Goal: Transaction & Acquisition: Purchase product/service

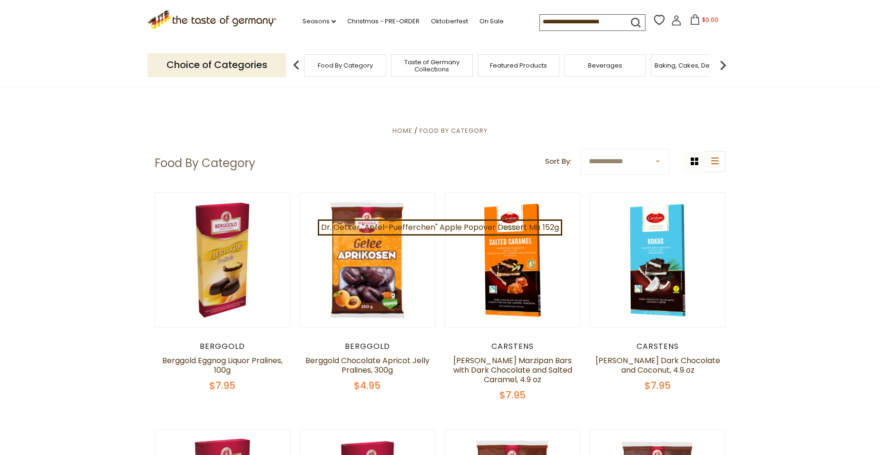
click at [553, 22] on input at bounding box center [580, 21] width 80 height 13
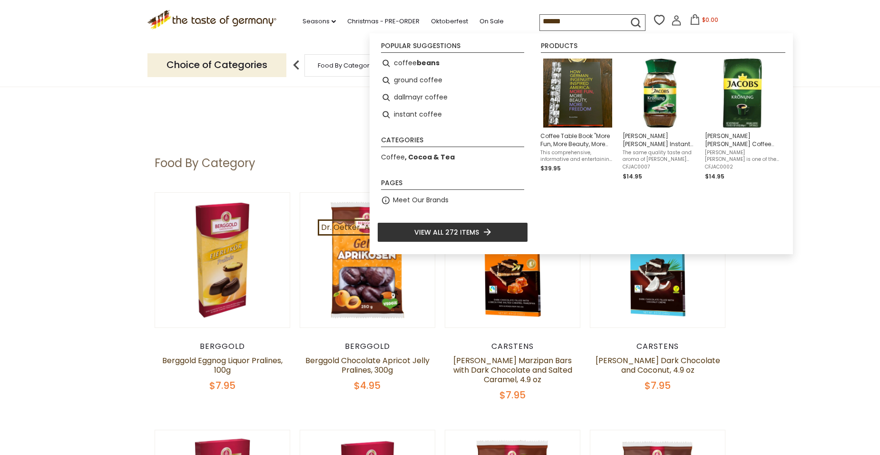
type input "******"
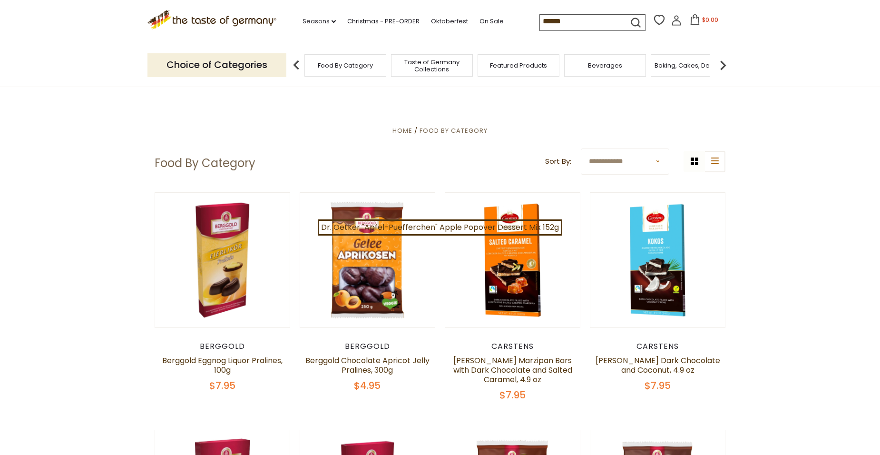
click at [636, 21] on icon "submit" at bounding box center [636, 22] width 9 height 9
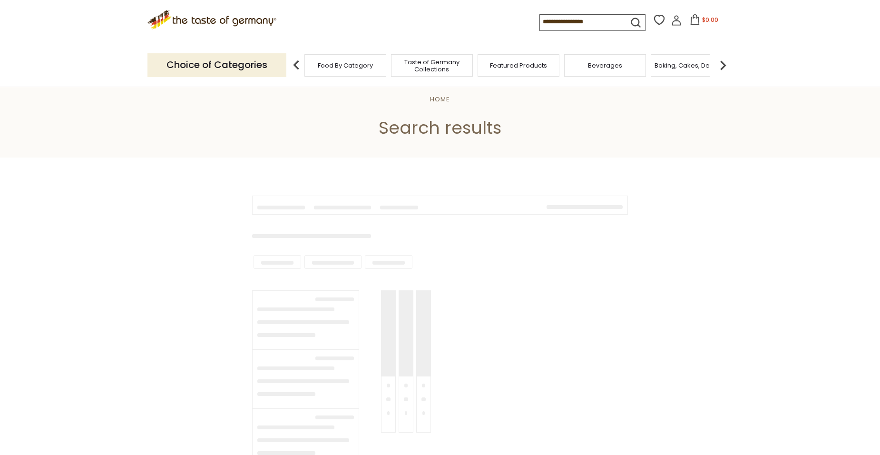
type input "******"
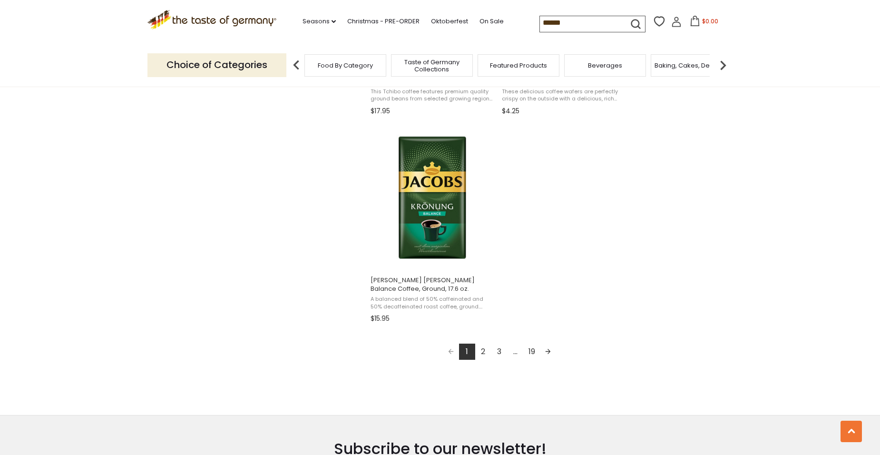
scroll to position [1617, 0]
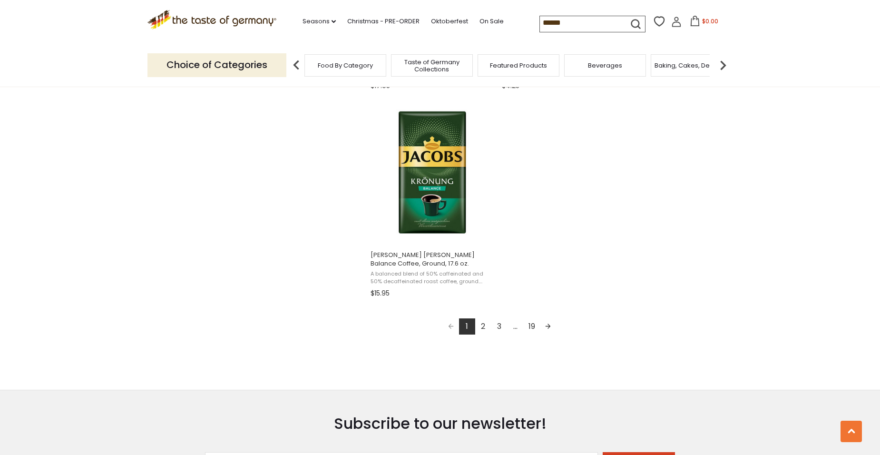
click at [477, 325] on link "2" at bounding box center [483, 326] width 16 height 16
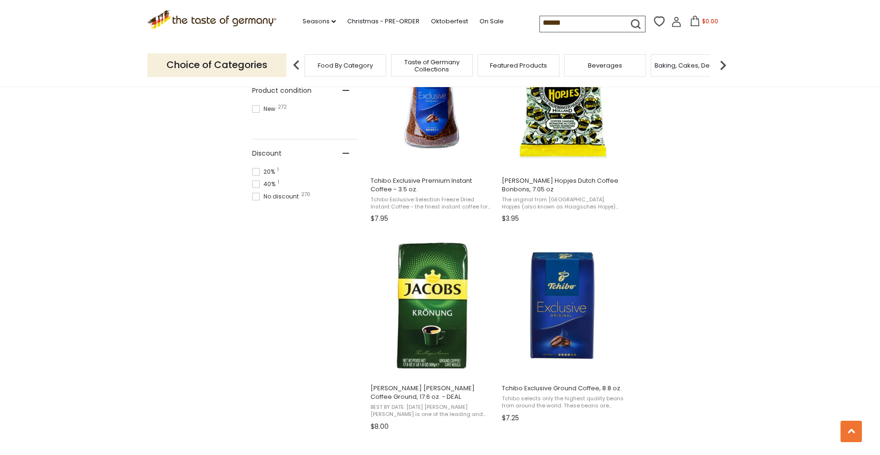
scroll to position [666, 0]
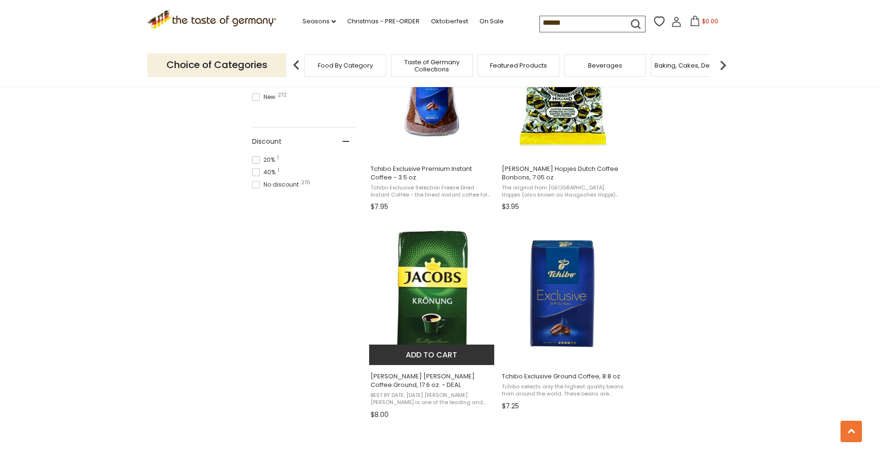
click at [433, 373] on span "[PERSON_NAME] [PERSON_NAME] Coffee Ground, 17.6 oz. - DEAL" at bounding box center [431, 380] width 123 height 17
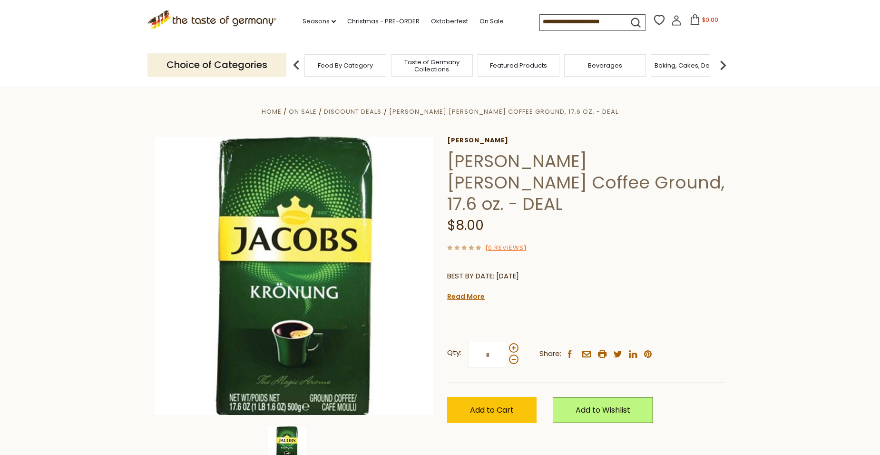
click at [497, 341] on input "*" at bounding box center [487, 354] width 39 height 26
type input "**"
click at [484, 404] on span "Add to Cart" at bounding box center [492, 409] width 44 height 11
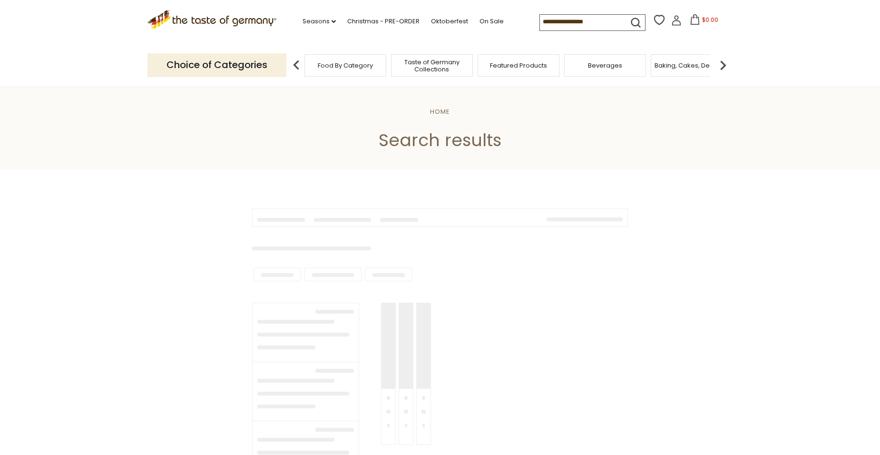
scroll to position [666, 0]
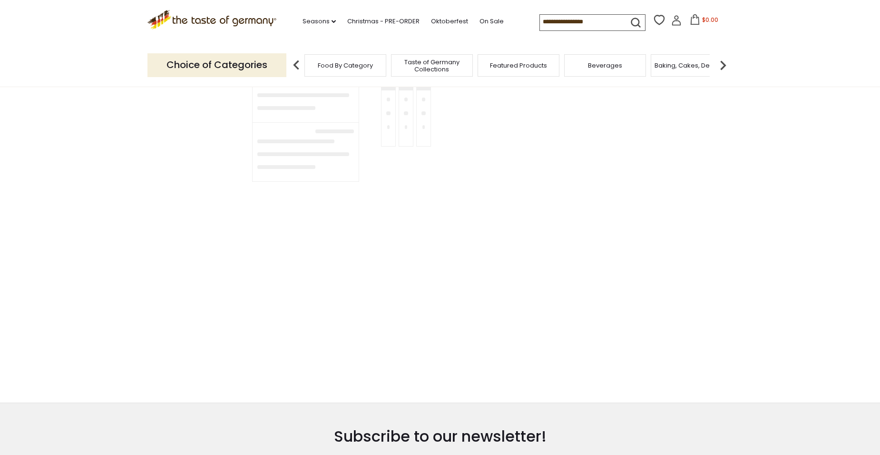
type input "******"
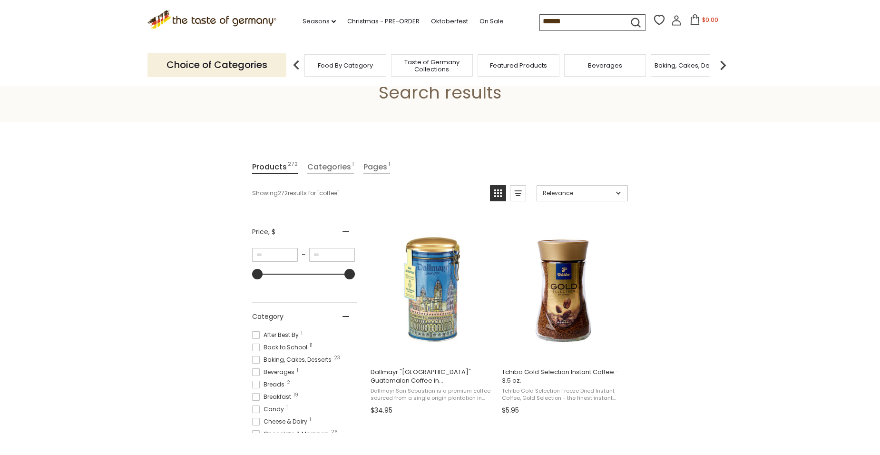
scroll to position [0, 0]
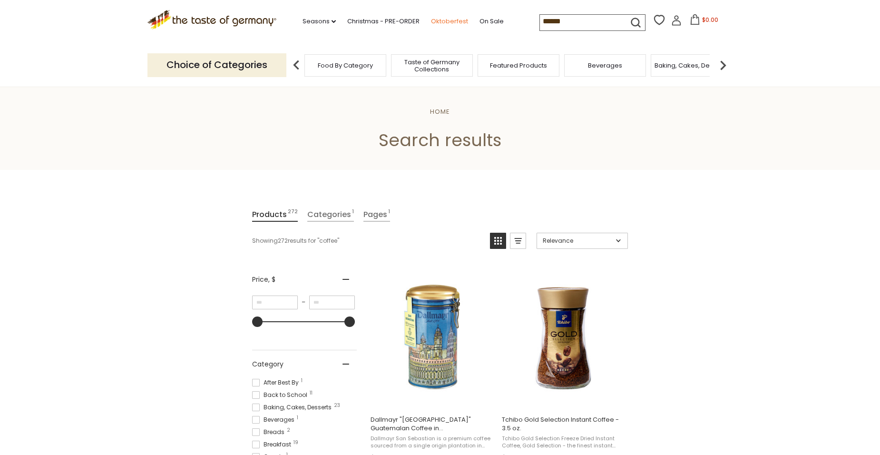
click at [449, 20] on link "Oktoberfest" at bounding box center [449, 21] width 37 height 10
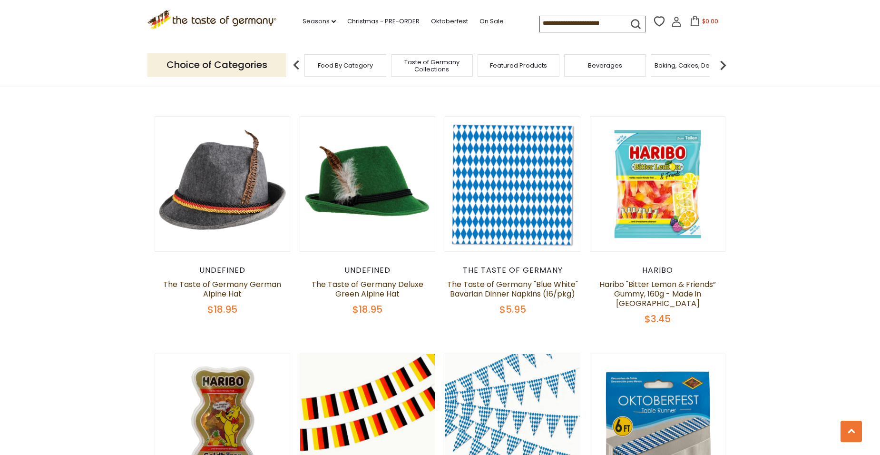
scroll to position [904, 0]
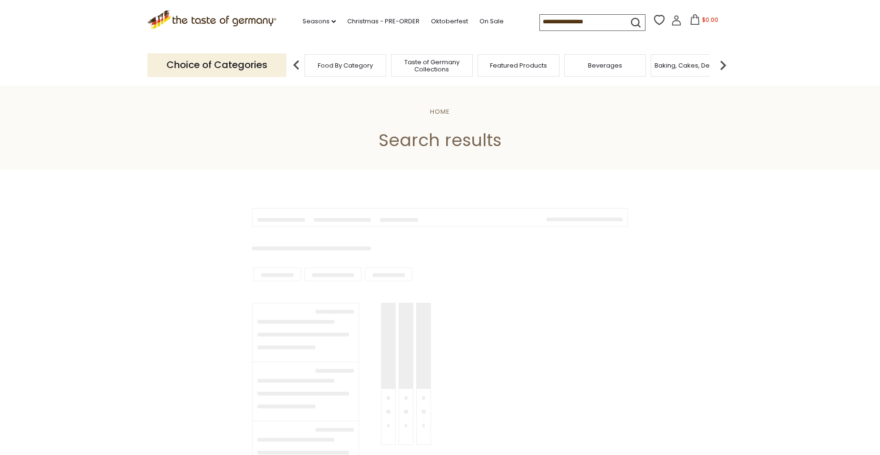
type input "******"
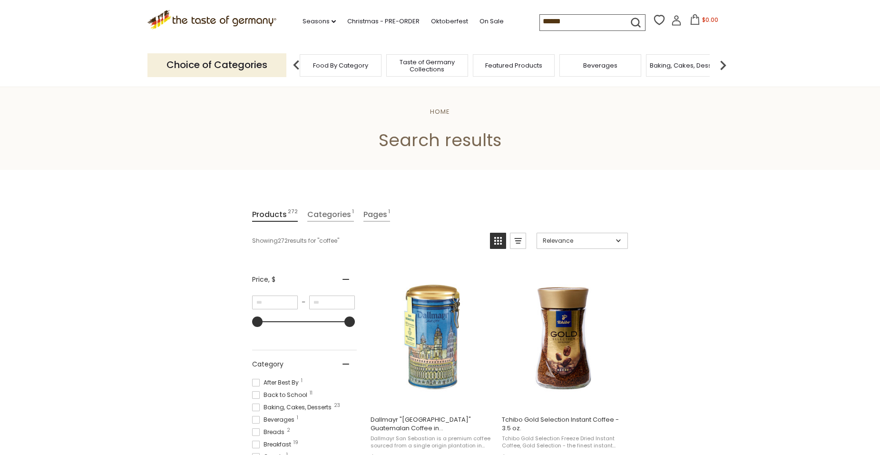
click at [359, 70] on div "Food By Category" at bounding box center [341, 65] width 82 height 22
click at [292, 65] on img at bounding box center [296, 65] width 19 height 19
click at [267, 64] on p "Choice of Categories" at bounding box center [216, 64] width 139 height 23
click at [200, 62] on p "Choice of Categories" at bounding box center [216, 64] width 139 height 23
click at [723, 67] on img at bounding box center [722, 65] width 19 height 19
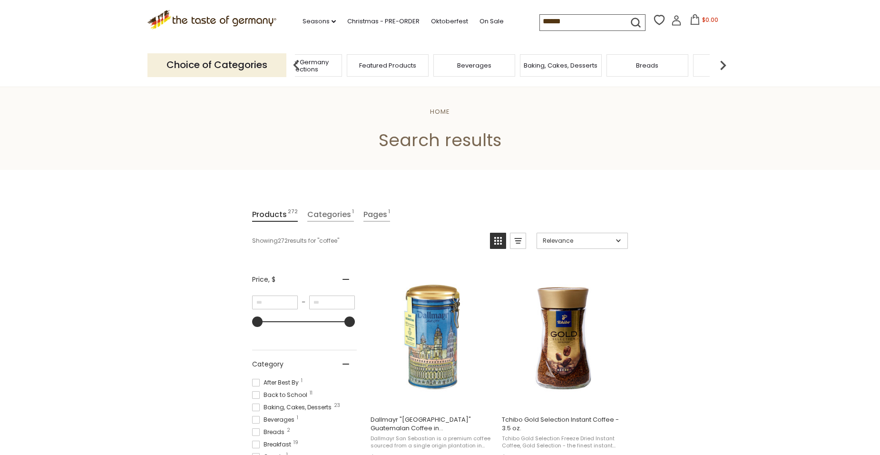
click at [723, 67] on img at bounding box center [722, 65] width 19 height 19
click at [611, 65] on span "Candy" at bounding box center [607, 65] width 20 height 7
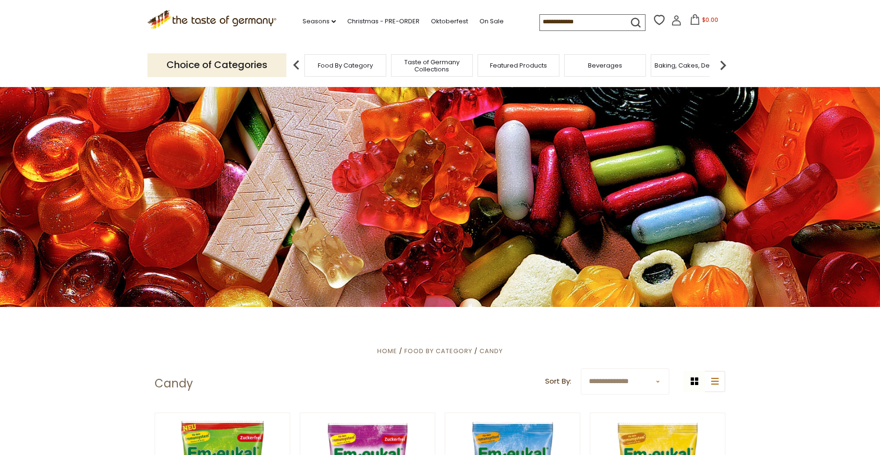
click at [723, 64] on img at bounding box center [722, 65] width 19 height 19
click at [351, 68] on span "Beverages" at bounding box center [353, 65] width 34 height 7
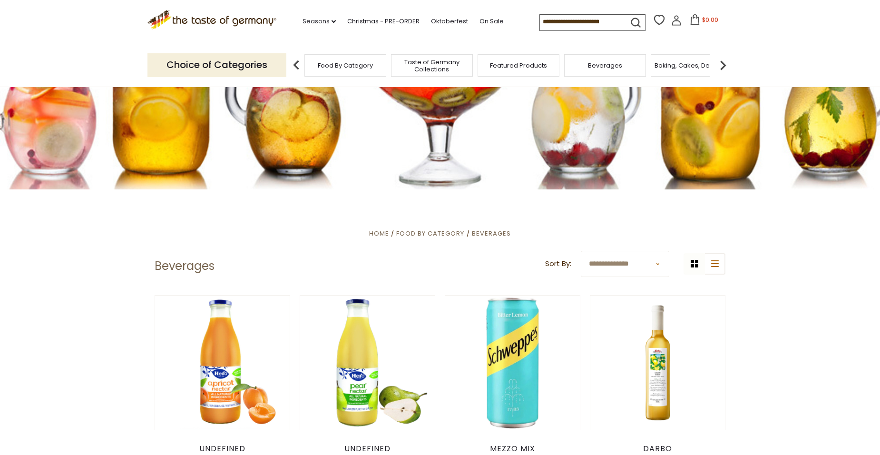
scroll to position [143, 0]
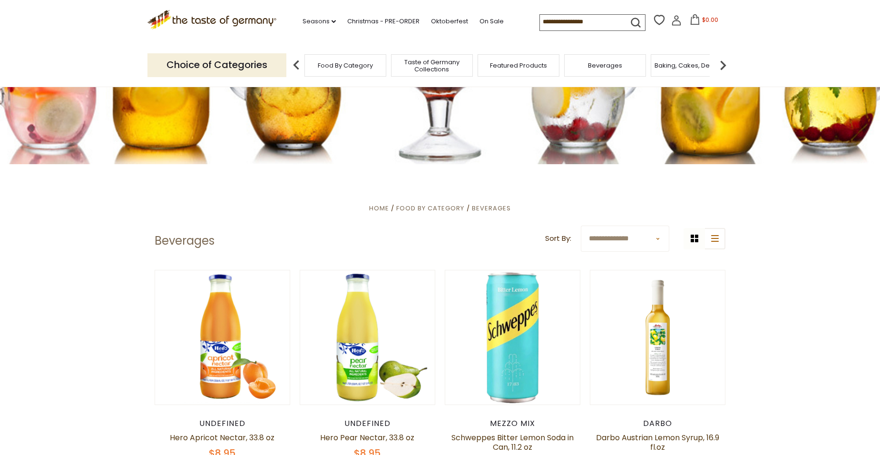
click at [658, 237] on select "**********" at bounding box center [625, 238] width 88 height 26
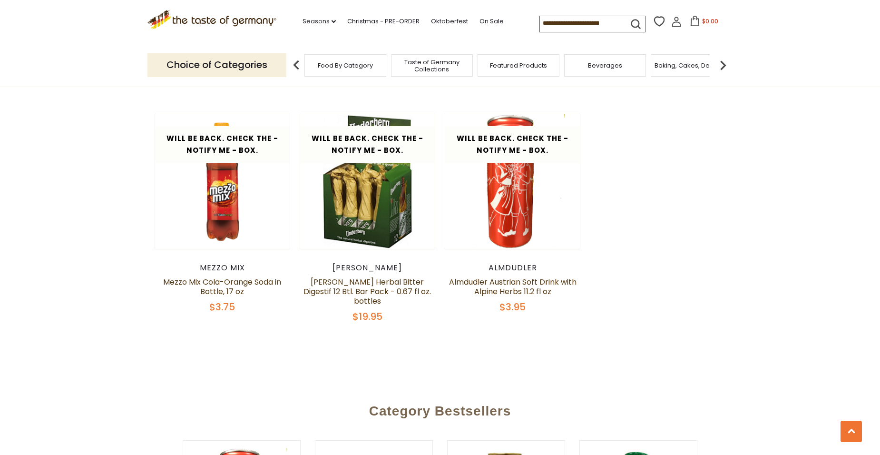
scroll to position [1569, 0]
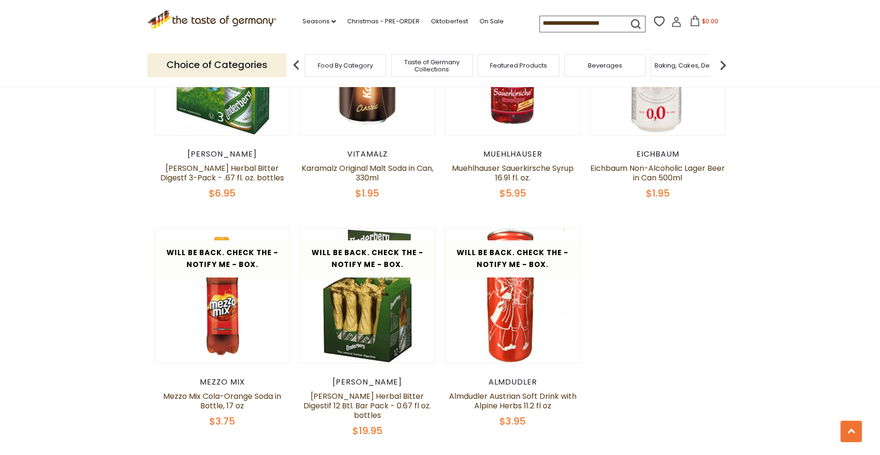
click at [552, 28] on input at bounding box center [580, 22] width 80 height 13
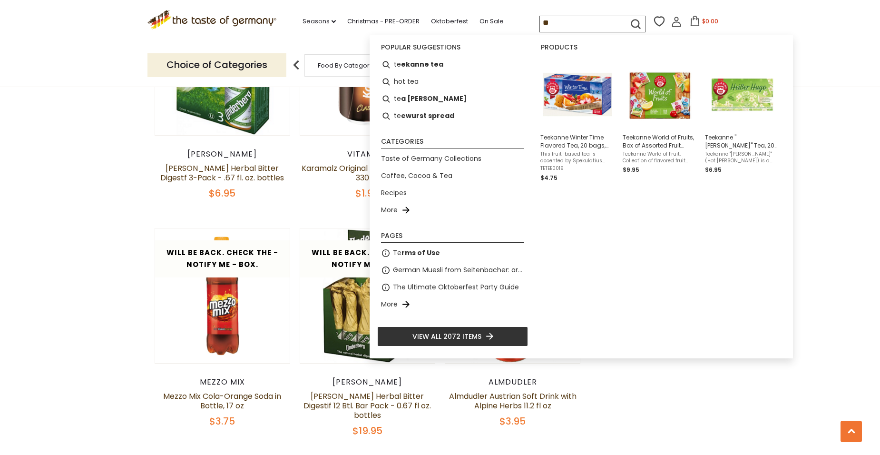
type input "***"
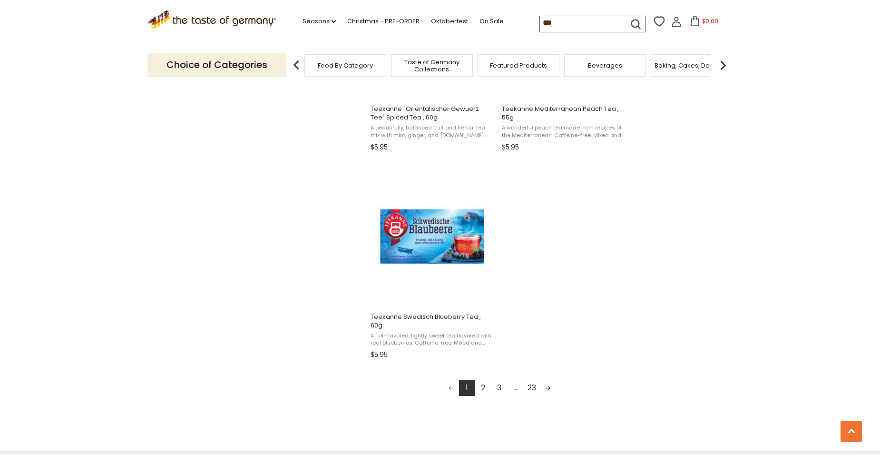
scroll to position [1569, 0]
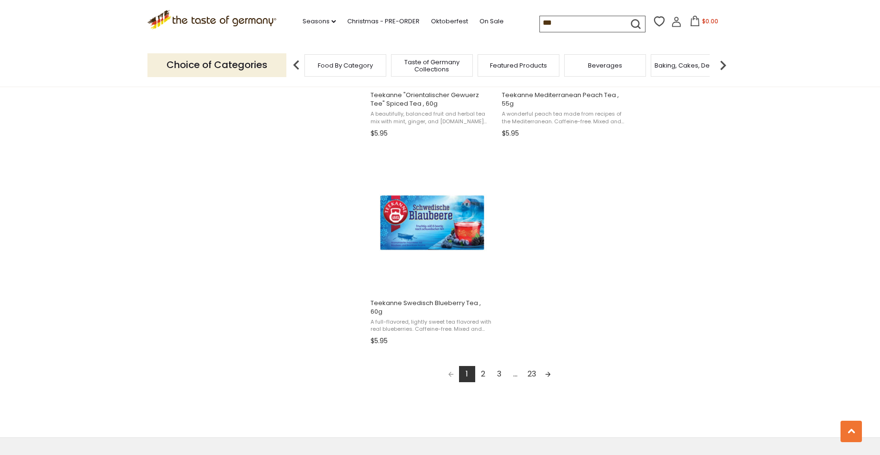
click at [540, 21] on input "***" at bounding box center [580, 22] width 80 height 13
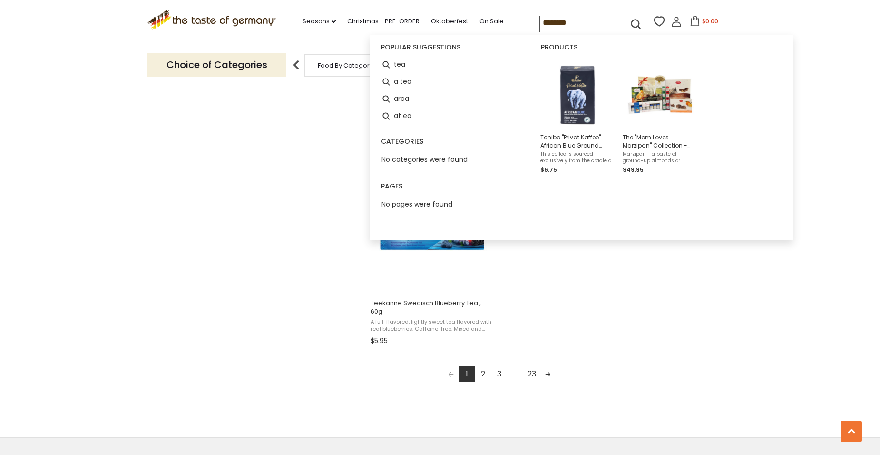
type input "*********"
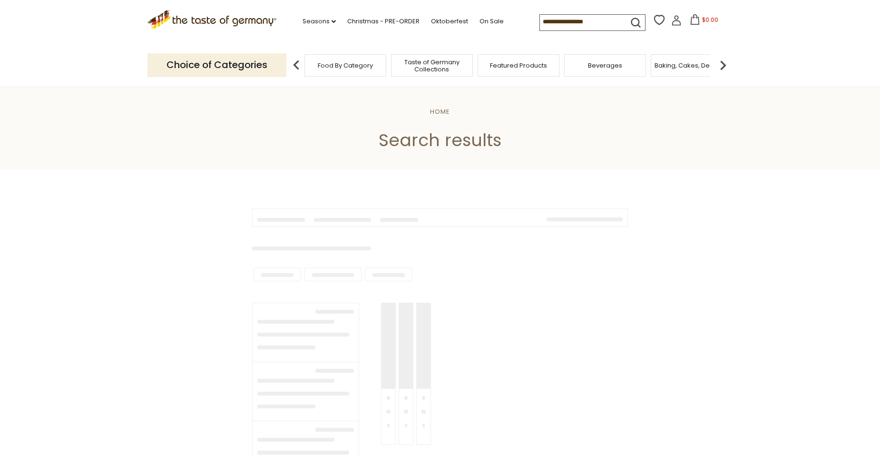
type input "*********"
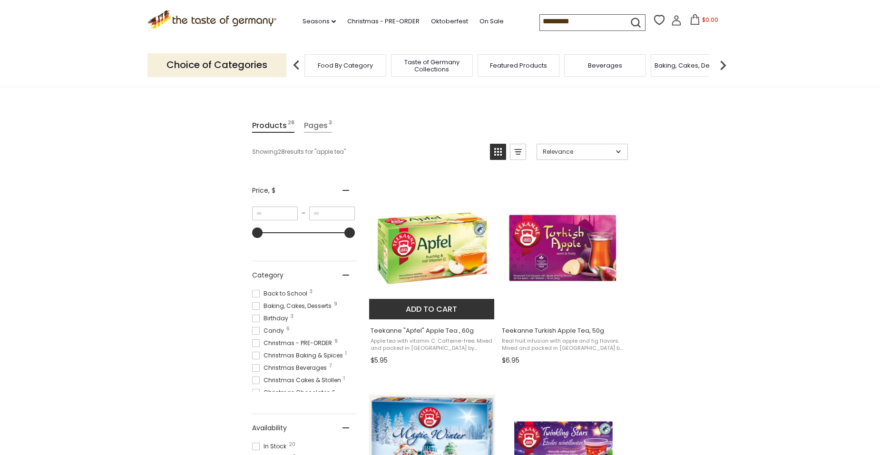
scroll to position [95, 0]
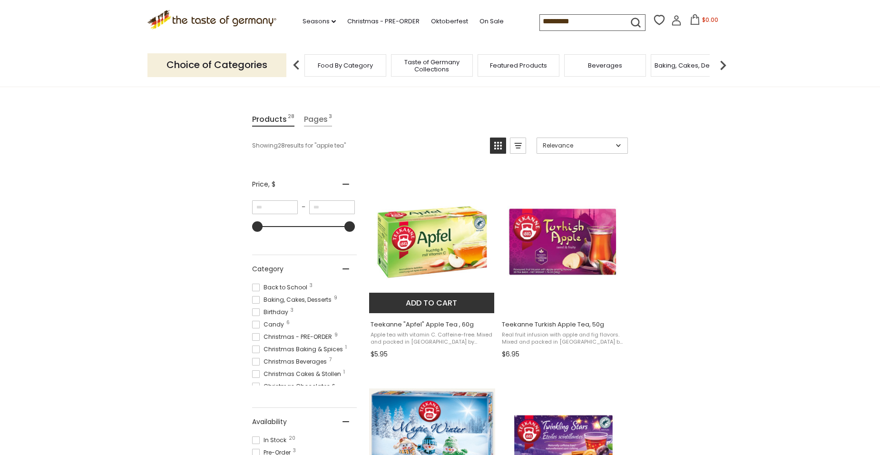
click at [426, 307] on button "Add to cart" at bounding box center [431, 302] width 125 height 20
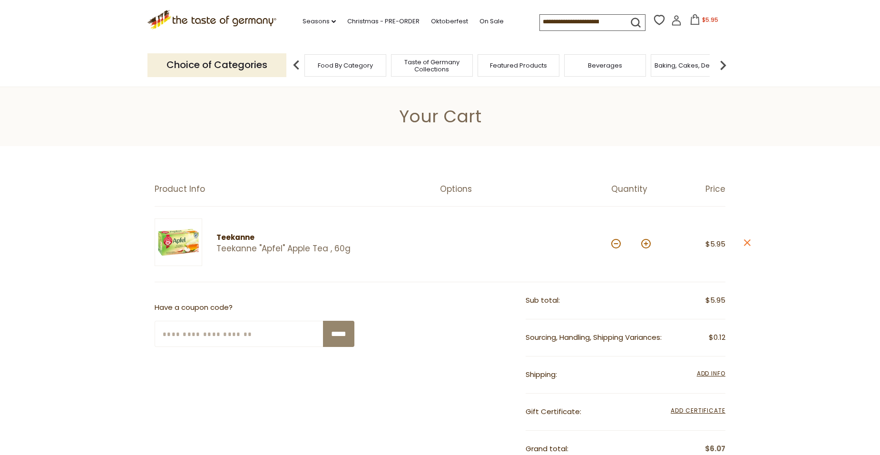
click at [543, 19] on input at bounding box center [580, 21] width 80 height 13
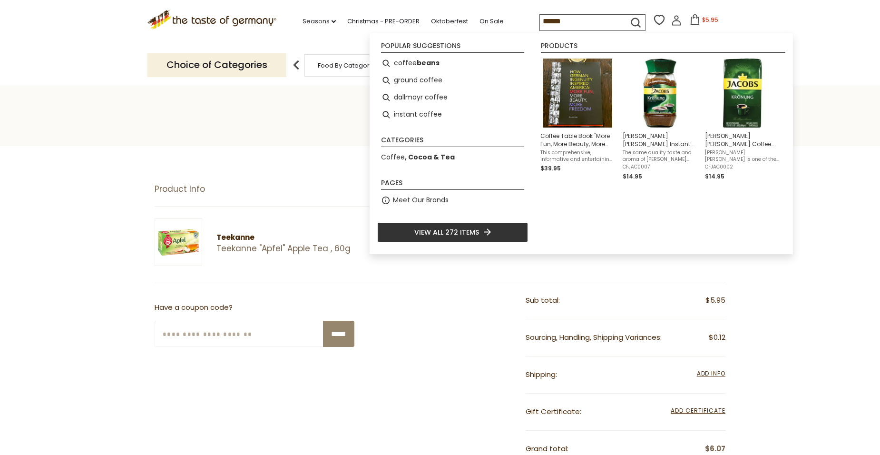
type input "******"
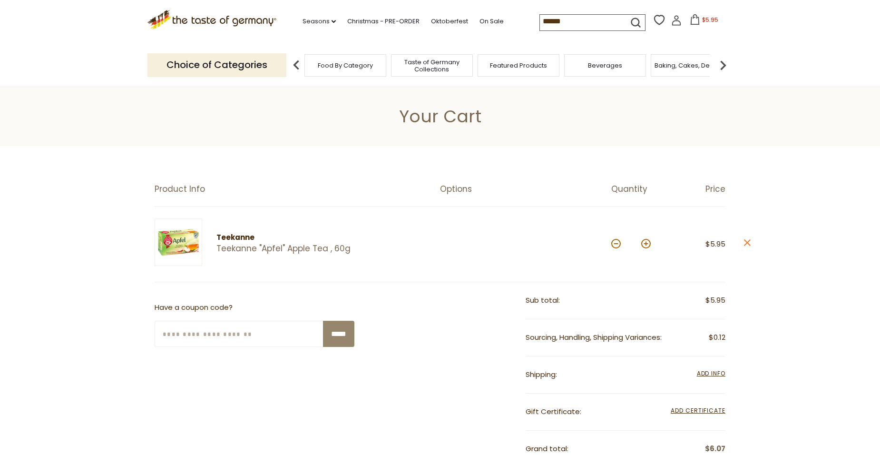
click at [631, 20] on icon "submit" at bounding box center [635, 22] width 13 height 13
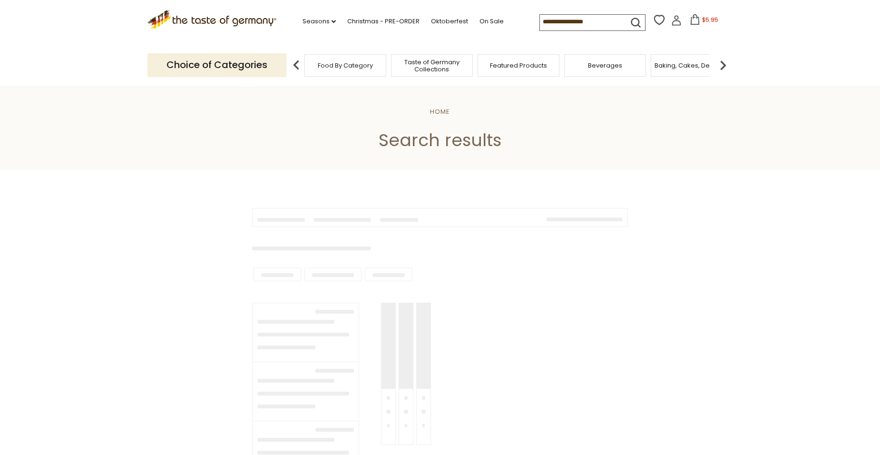
type input "******"
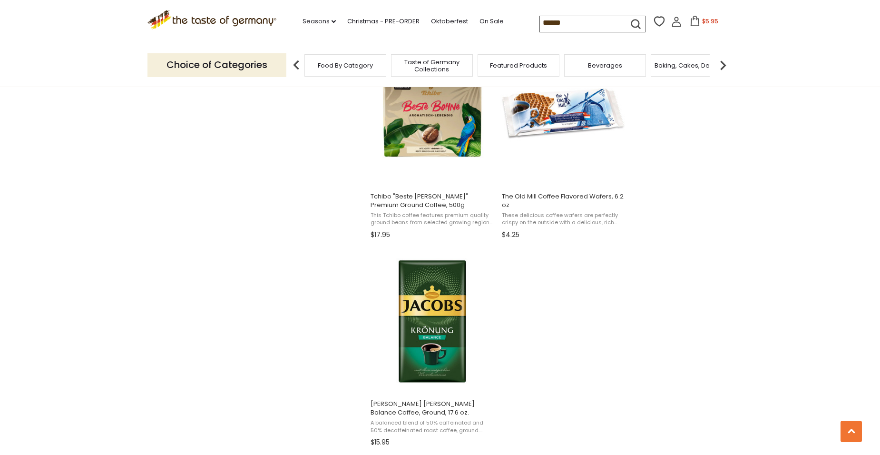
scroll to position [1522, 0]
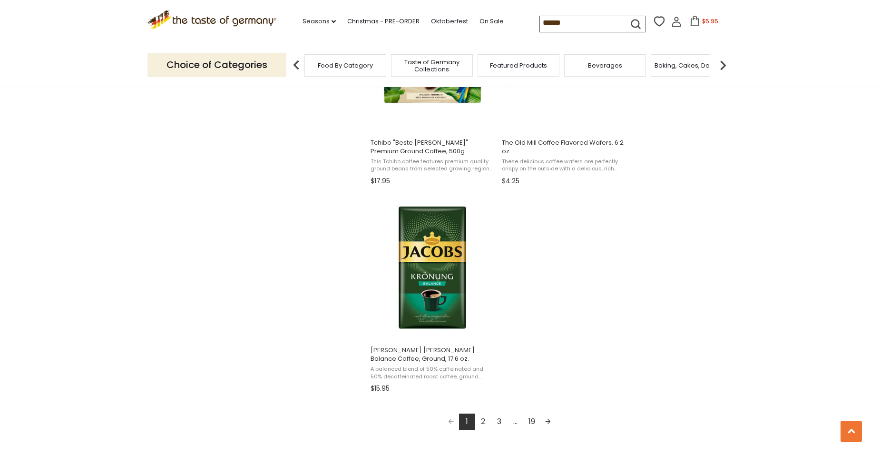
click at [484, 422] on link "2" at bounding box center [483, 421] width 16 height 16
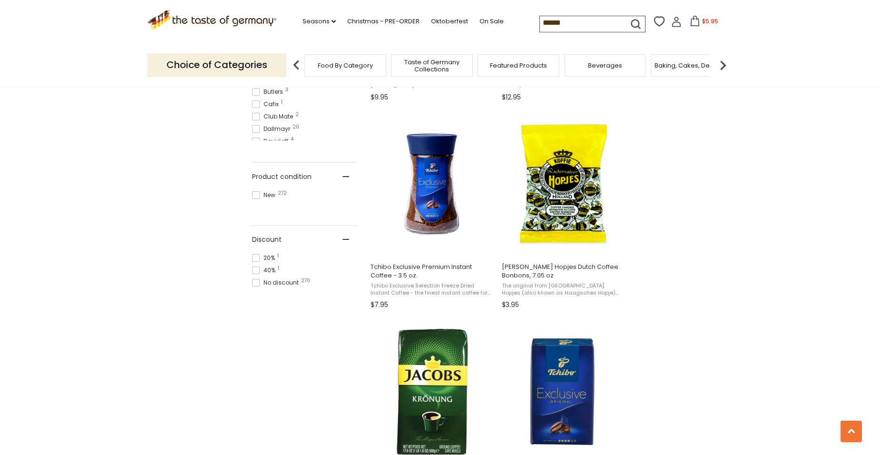
scroll to position [666, 0]
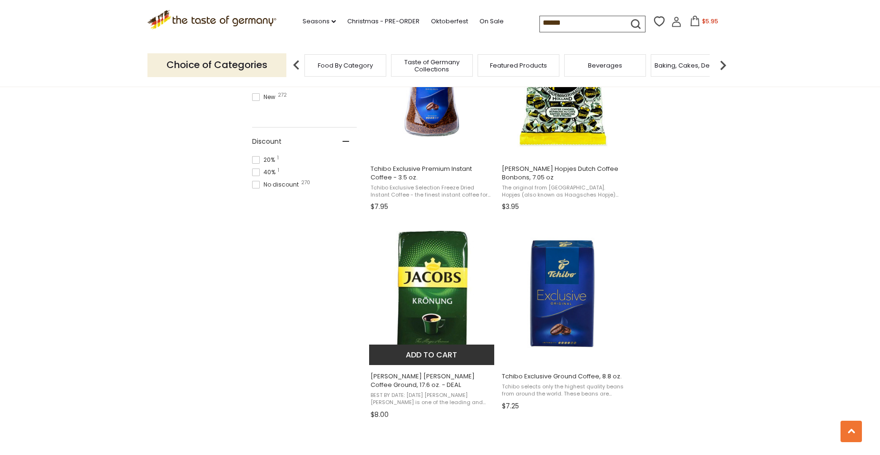
click at [428, 330] on img "Jacobs Kroenung Coffee Ground, 17.6 oz. - DEAL" at bounding box center [432, 294] width 126 height 126
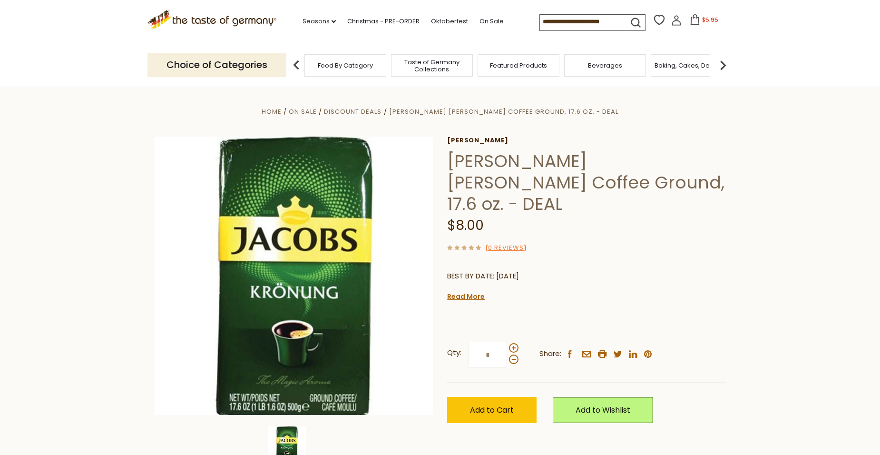
click at [497, 341] on input "*" at bounding box center [487, 354] width 39 height 26
click at [514, 343] on span at bounding box center [514, 348] width 10 height 10
click at [507, 341] on input "**" at bounding box center [487, 354] width 39 height 26
click at [513, 354] on span at bounding box center [514, 359] width 10 height 10
click at [507, 341] on input "**" at bounding box center [487, 354] width 39 height 26
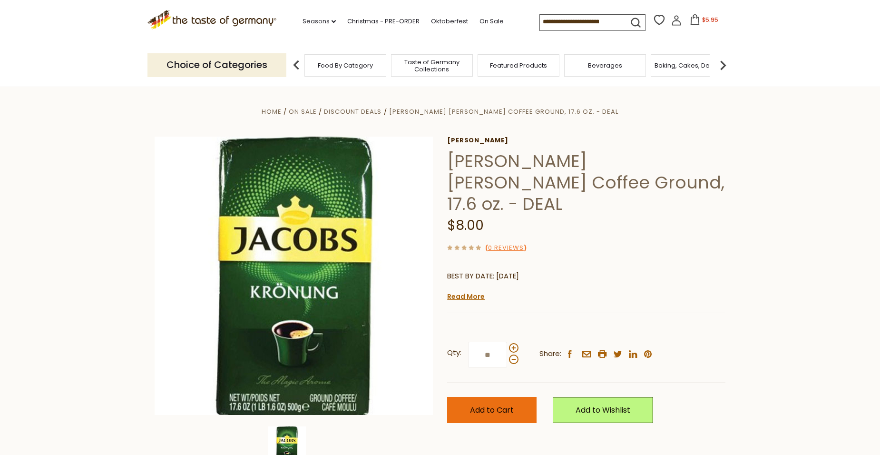
click at [502, 404] on span "Add to Cart" at bounding box center [492, 409] width 44 height 11
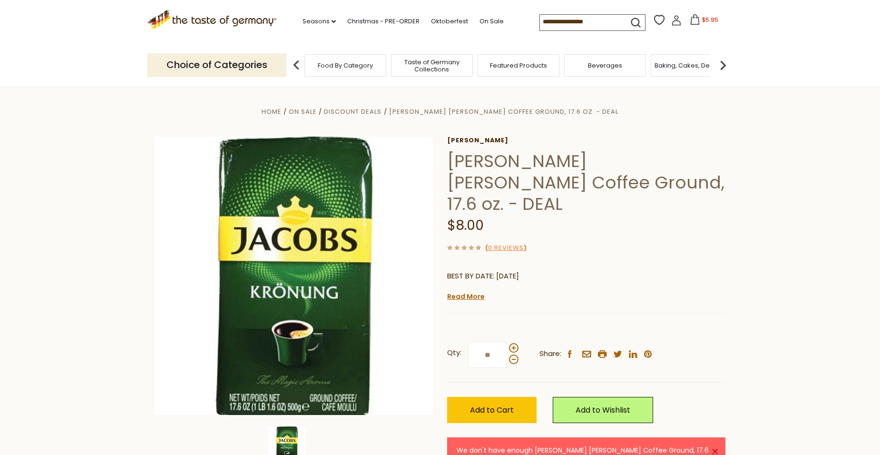
click at [497, 341] on input "**" at bounding box center [487, 354] width 39 height 26
type input "*"
click at [500, 404] on span "Add to Cart" at bounding box center [492, 409] width 44 height 11
click at [494, 341] on input "*" at bounding box center [487, 354] width 39 height 26
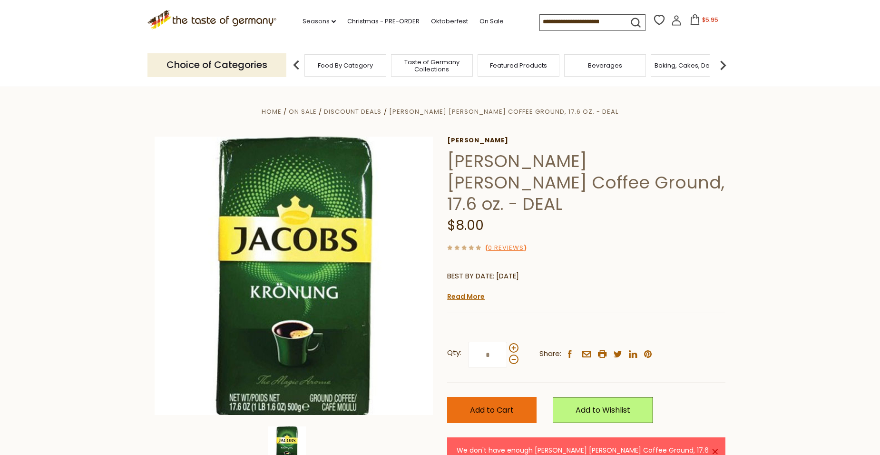
type input "*"
click at [491, 404] on span "Add to Cart" at bounding box center [492, 409] width 44 height 11
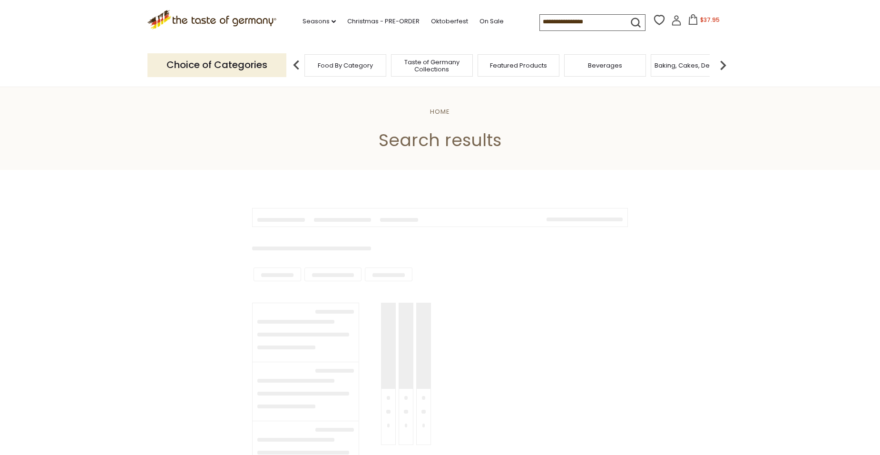
scroll to position [666, 0]
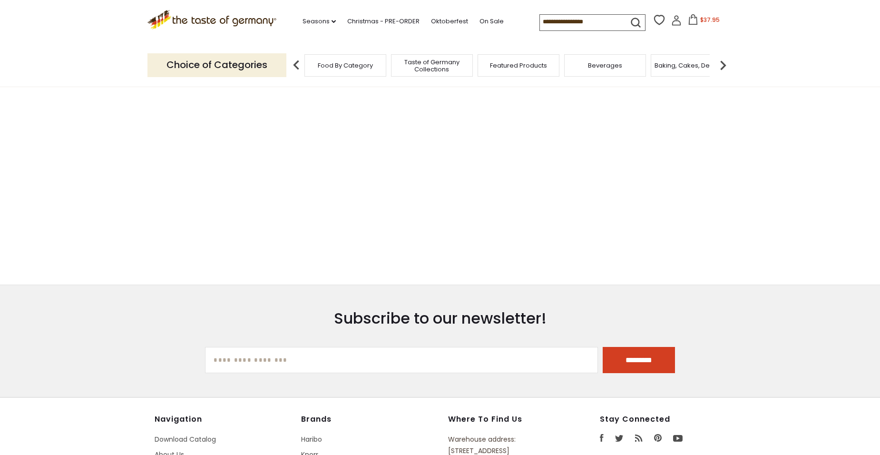
type input "******"
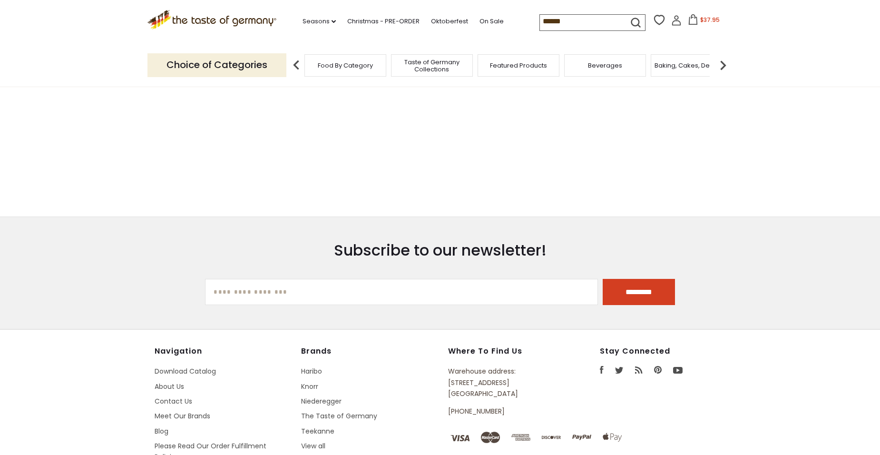
scroll to position [0, 0]
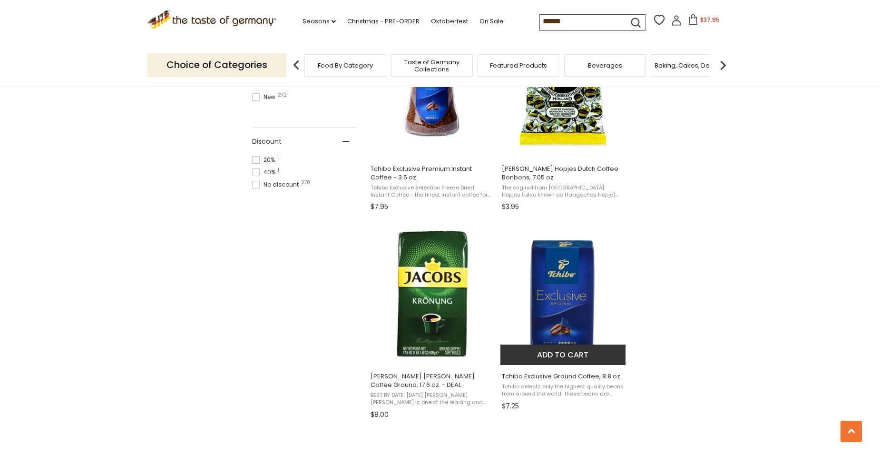
click at [553, 279] on img "Tchibo Exclusive Ground Coffee, 8.8 oz." at bounding box center [563, 294] width 126 height 126
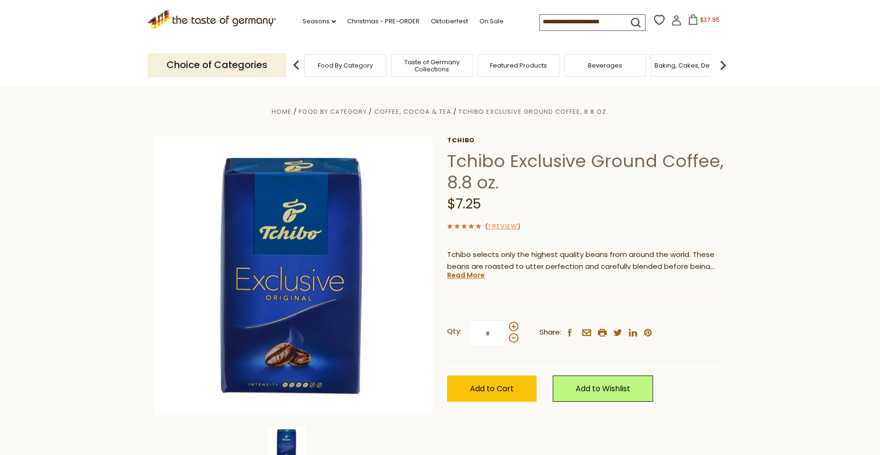
click at [491, 336] on input "*" at bounding box center [487, 333] width 39 height 26
type input "*"
click at [513, 384] on span "Add to Cart" at bounding box center [492, 388] width 44 height 11
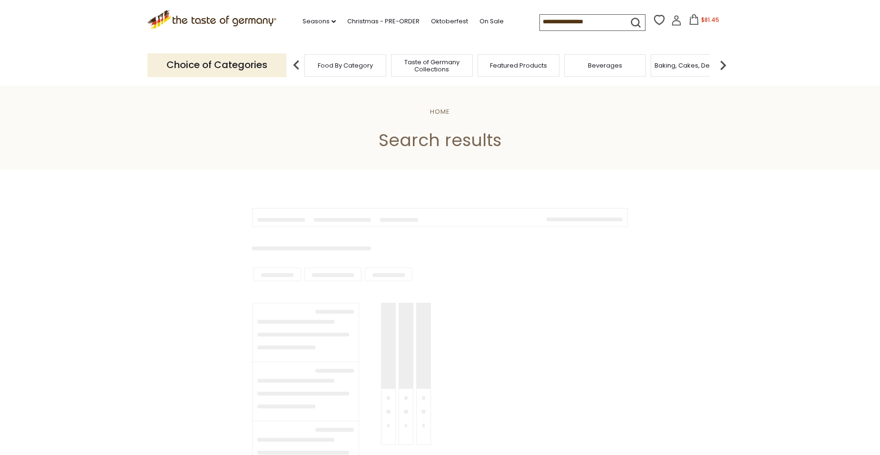
type input "******"
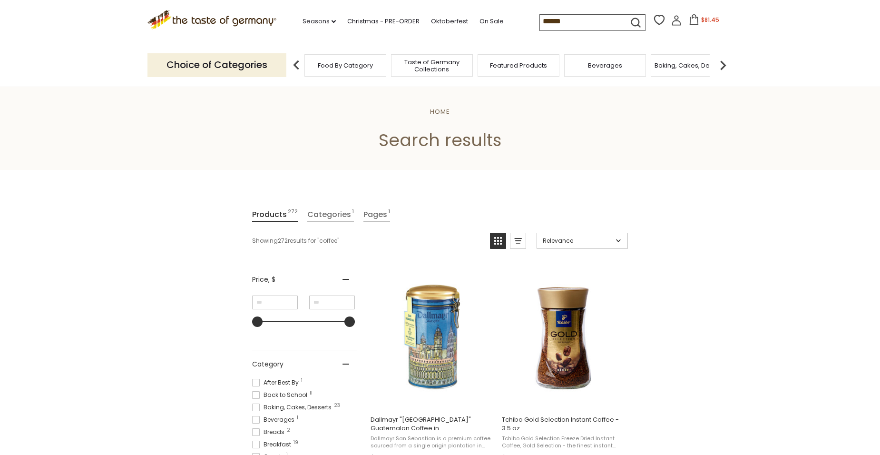
click at [723, 61] on img at bounding box center [722, 65] width 19 height 19
click at [654, 67] on span "Breads" at bounding box center [652, 65] width 22 height 7
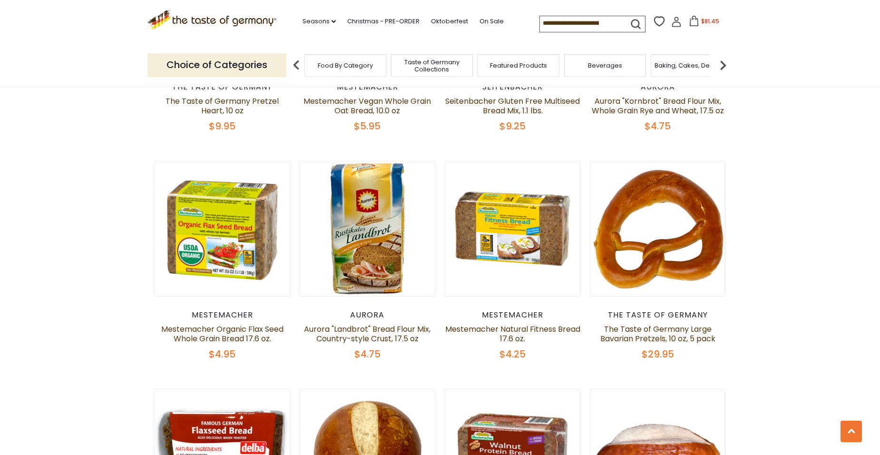
scroll to position [713, 0]
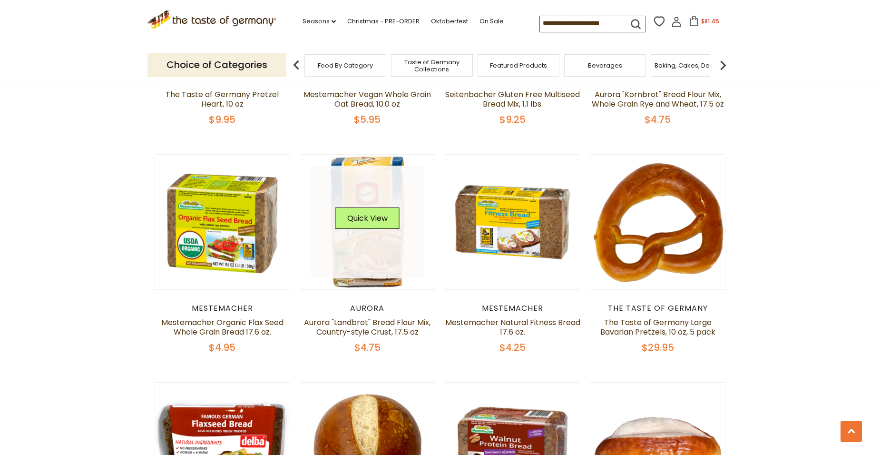
click at [370, 282] on img at bounding box center [367, 222] width 135 height 135
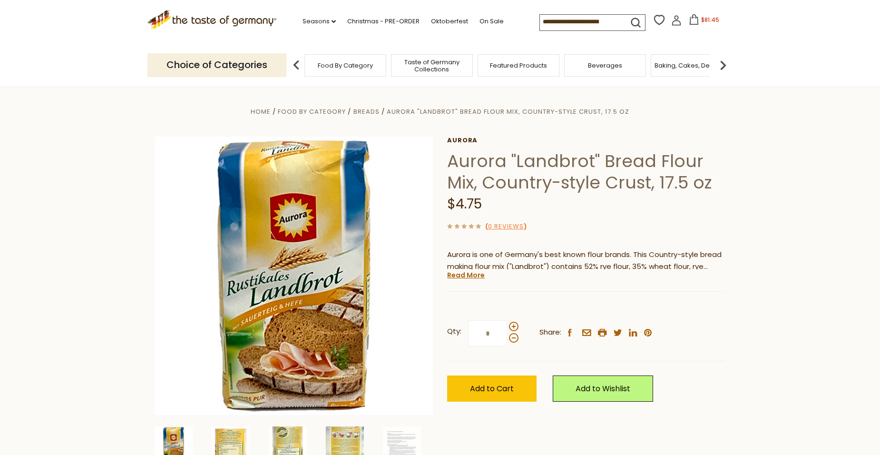
click at [496, 331] on input "*" at bounding box center [487, 333] width 39 height 26
type input "*"
click at [485, 383] on span "Add to Cart" at bounding box center [492, 388] width 44 height 11
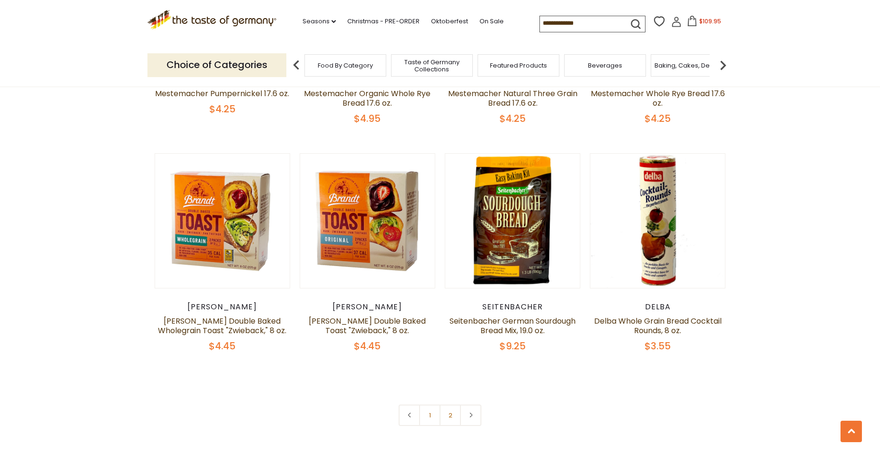
scroll to position [2092, 0]
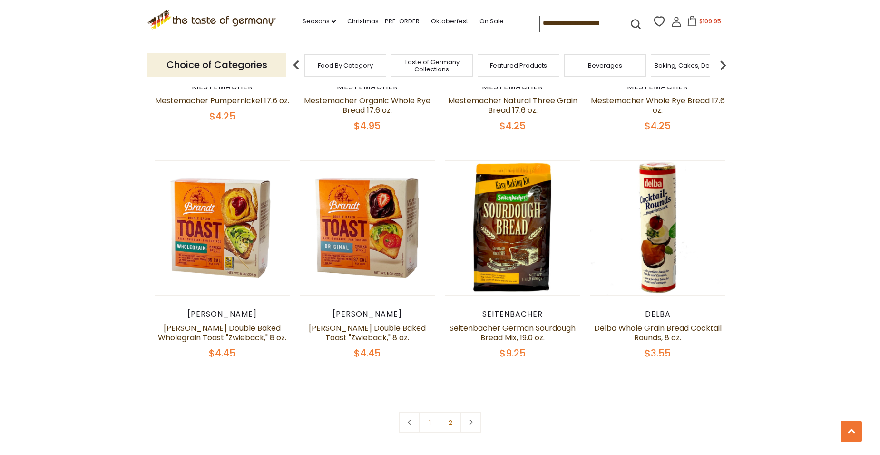
click at [724, 63] on img at bounding box center [722, 65] width 19 height 19
click at [725, 65] on img at bounding box center [722, 65] width 19 height 19
click at [724, 61] on img at bounding box center [722, 65] width 19 height 19
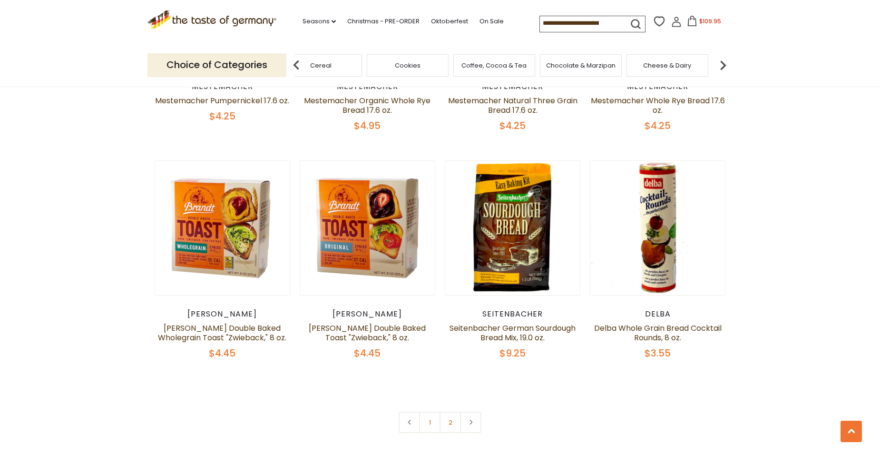
click at [601, 68] on span "Chocolate & Marzipan" at bounding box center [580, 65] width 69 height 7
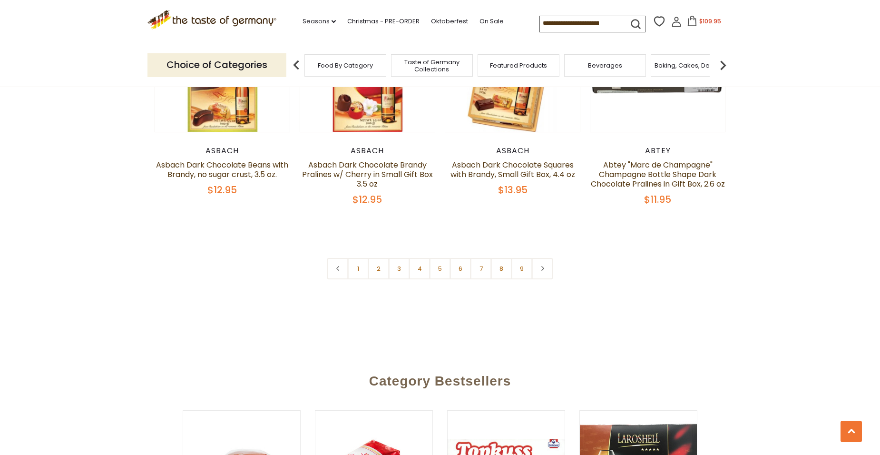
scroll to position [2330, 0]
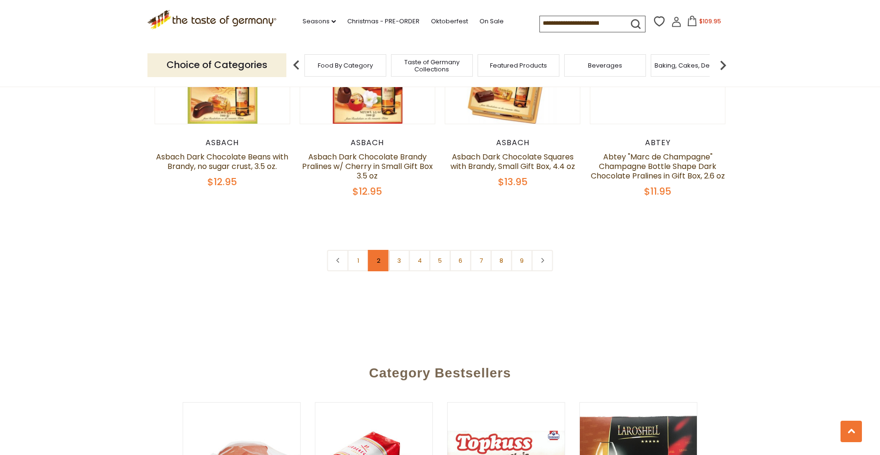
click at [382, 256] on link "2" at bounding box center [378, 260] width 21 height 21
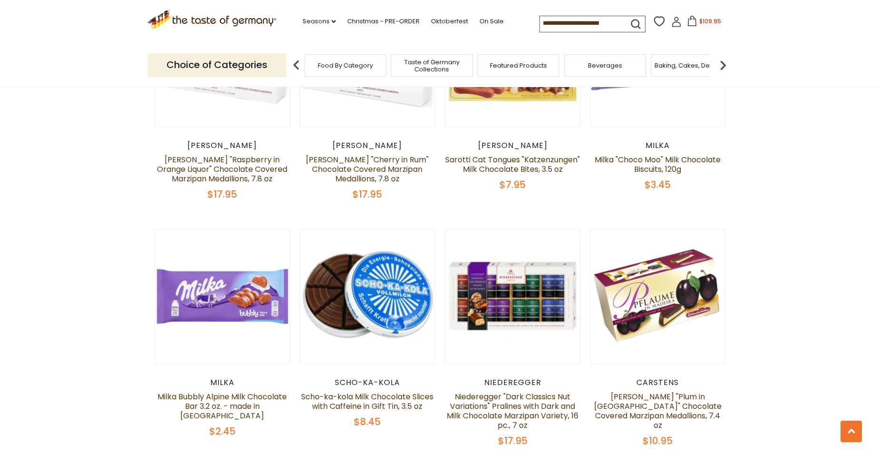
scroll to position [2128, 0]
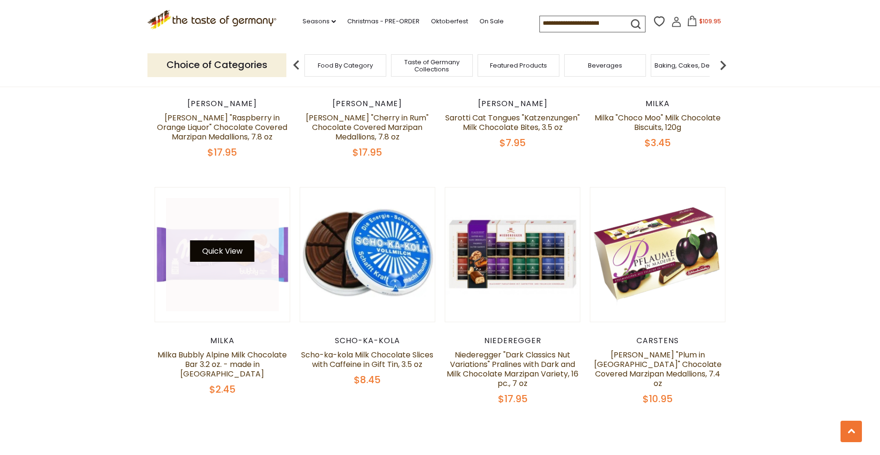
click at [235, 241] on button "Quick View" at bounding box center [222, 250] width 64 height 21
click at [231, 248] on button "Quick View" at bounding box center [222, 250] width 64 height 21
click at [229, 240] on button "Quick View" at bounding box center [222, 250] width 64 height 21
click at [213, 285] on link at bounding box center [222, 254] width 113 height 113
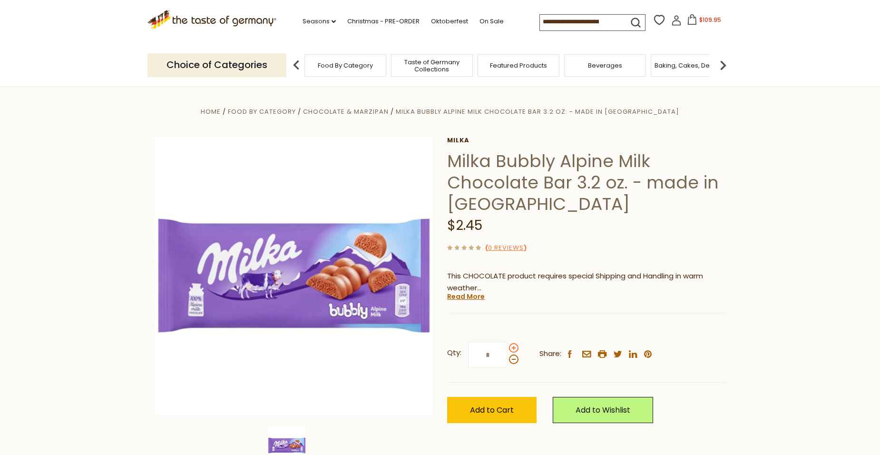
click at [513, 349] on span at bounding box center [514, 348] width 10 height 10
click at [507, 349] on input "*" at bounding box center [487, 354] width 39 height 26
type input "*"
click at [495, 403] on button "Add to Cart" at bounding box center [491, 410] width 89 height 26
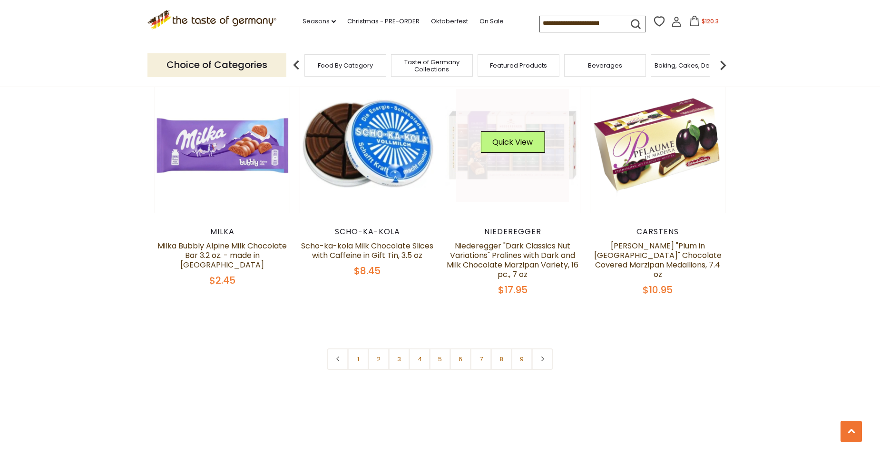
scroll to position [2318, 0]
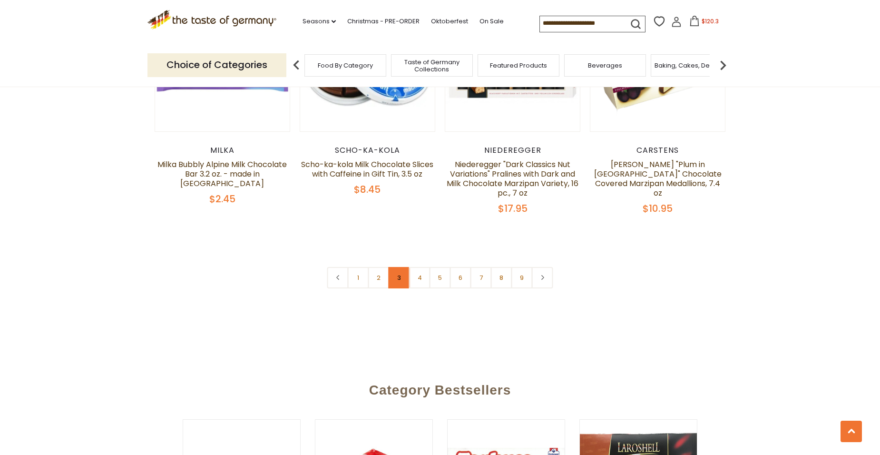
click at [397, 270] on link "3" at bounding box center [399, 277] width 21 height 21
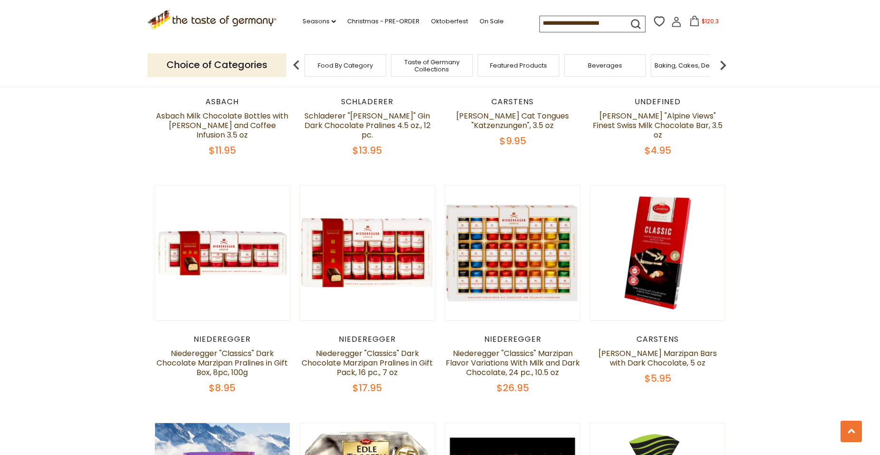
scroll to position [1177, 0]
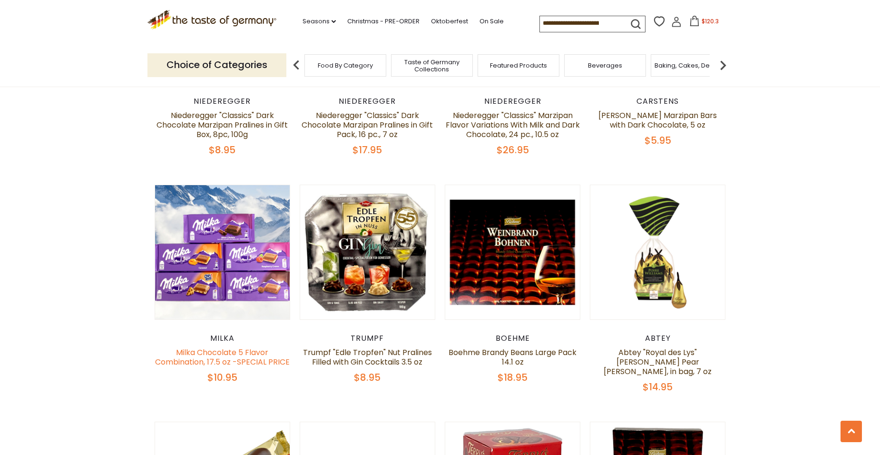
click at [214, 347] on link "Milka Chocolate 5 Flavor Combination, 17.5 oz -SPECIAL PRICE" at bounding box center [222, 357] width 135 height 20
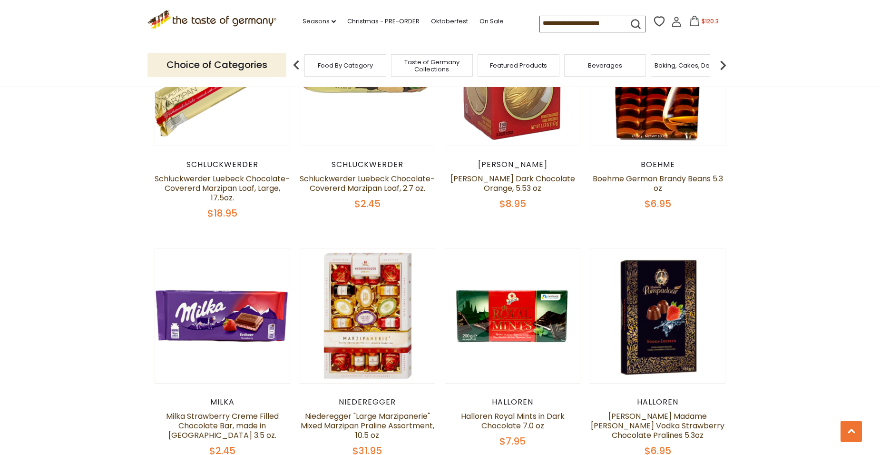
scroll to position [1605, 0]
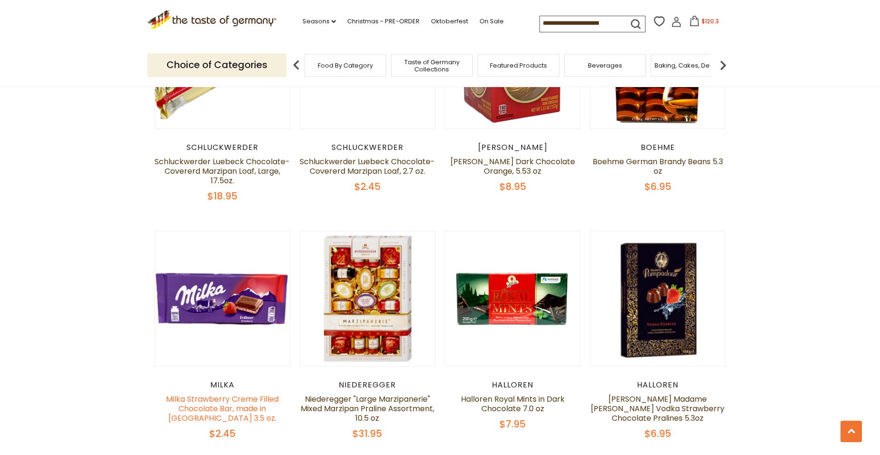
click at [228, 393] on link "Milka Strawberry Creme Filled Chocolate Bar, made in [GEOGRAPHIC_DATA] 3.5 oz." at bounding box center [222, 408] width 113 height 30
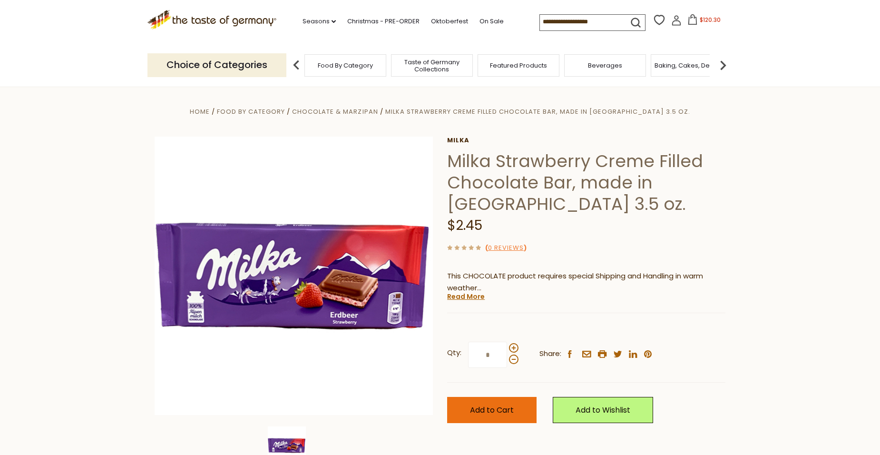
click at [480, 405] on span "Add to Cart" at bounding box center [492, 409] width 44 height 11
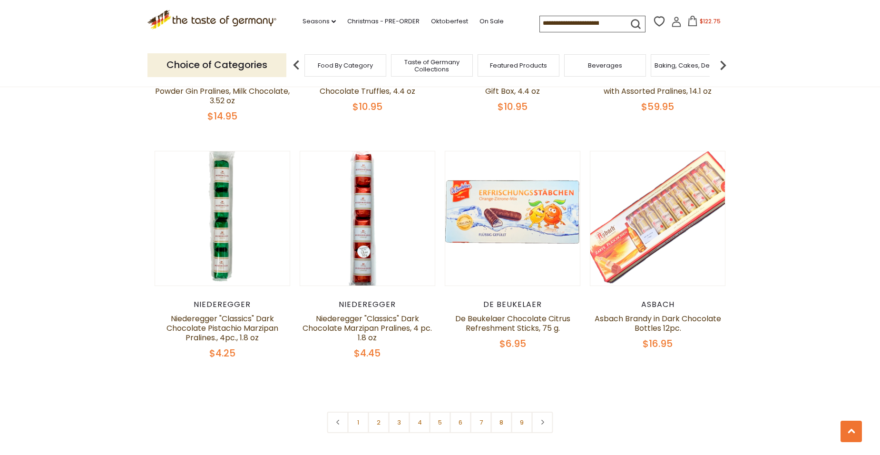
scroll to position [2223, 0]
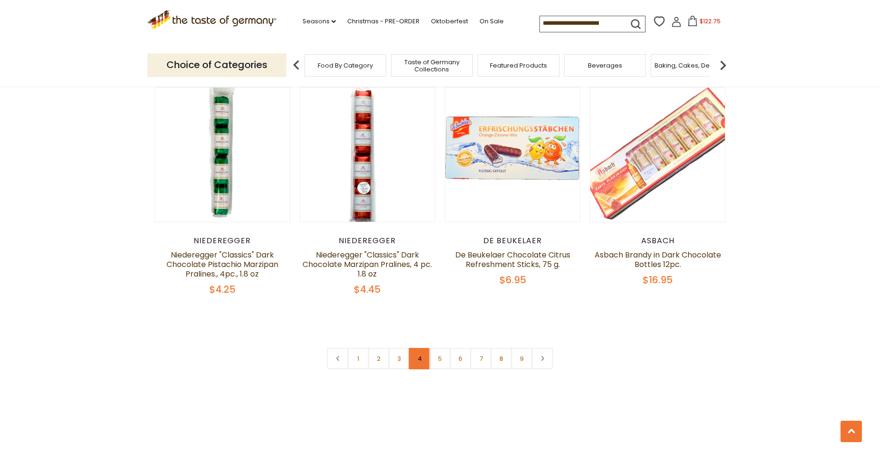
click at [415, 348] on link "4" at bounding box center [419, 358] width 21 height 21
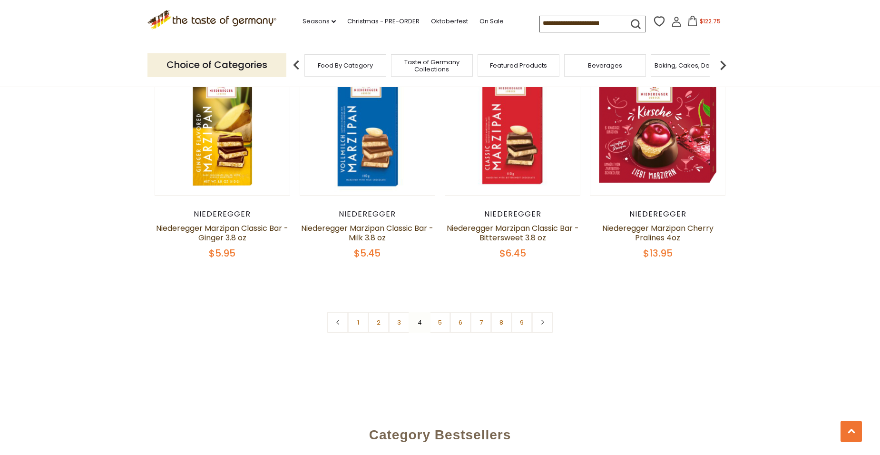
scroll to position [2270, 0]
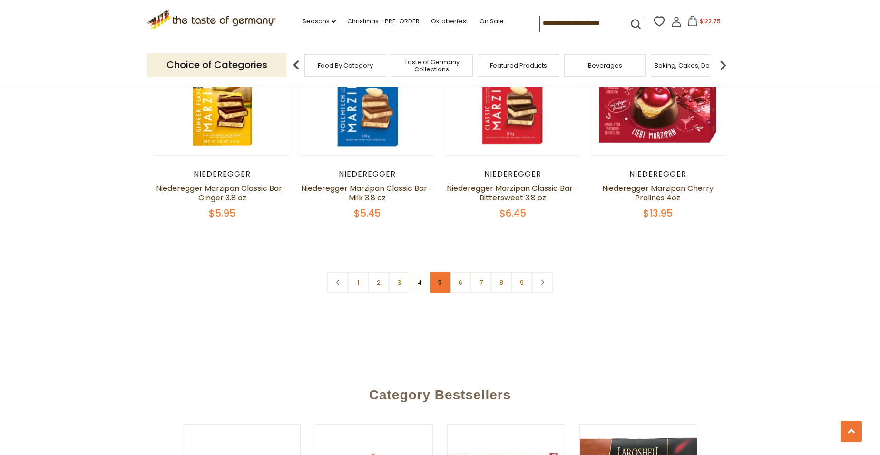
click at [444, 272] on link "5" at bounding box center [439, 282] width 21 height 21
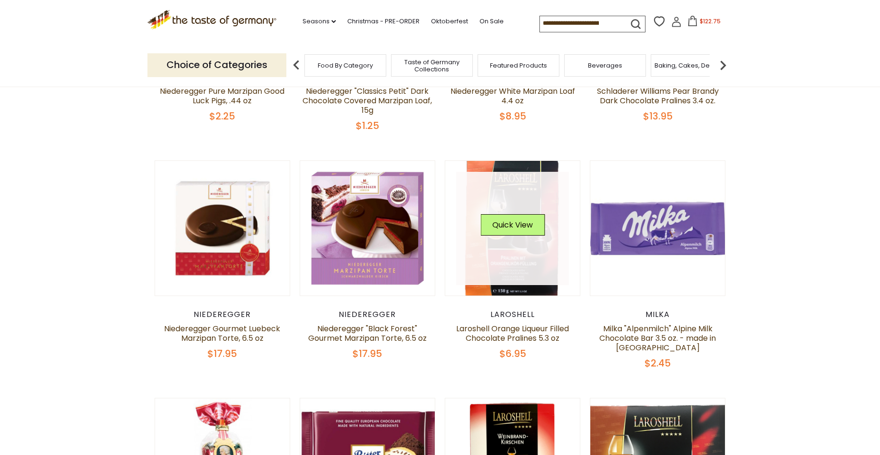
scroll to position [511, 0]
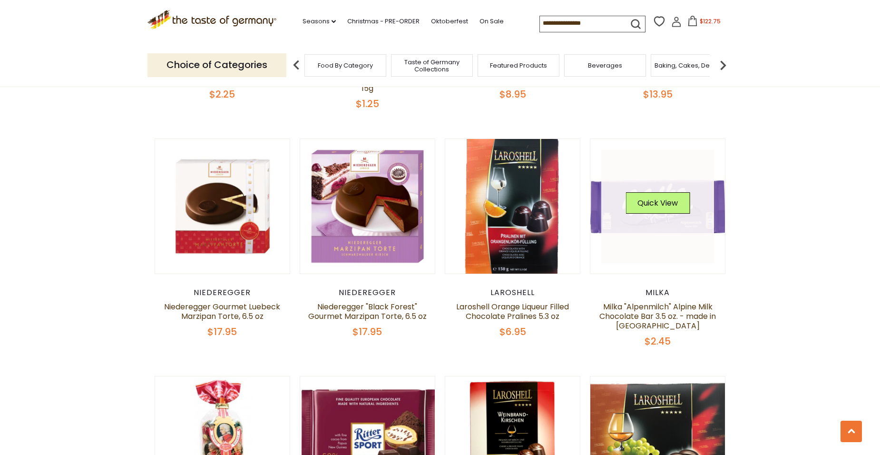
click at [629, 232] on link at bounding box center [657, 206] width 113 height 113
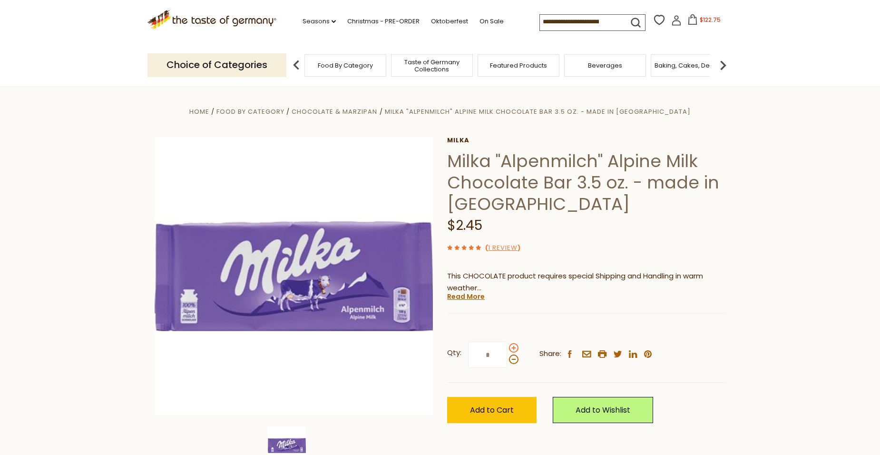
click at [509, 350] on span at bounding box center [514, 348] width 10 height 10
click at [507, 350] on input "*" at bounding box center [487, 354] width 39 height 26
type input "*"
click at [492, 409] on span "Add to Cart" at bounding box center [492, 409] width 44 height 11
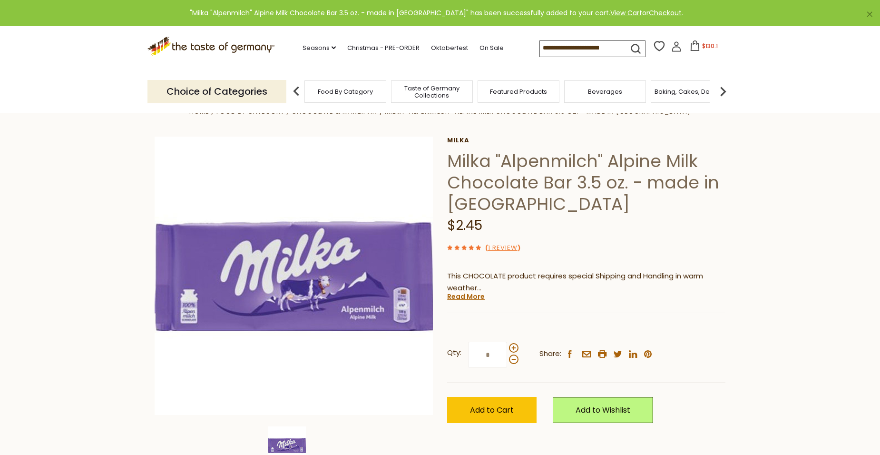
click at [690, 45] on icon at bounding box center [695, 45] width 10 height 10
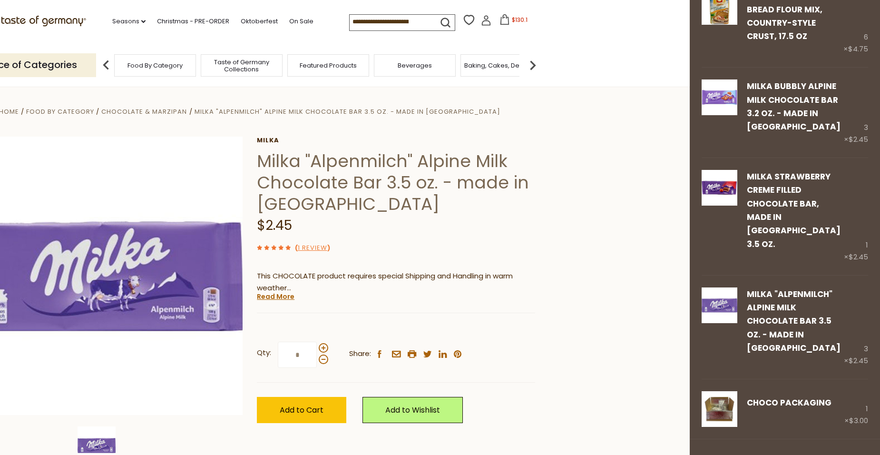
scroll to position [303, 0]
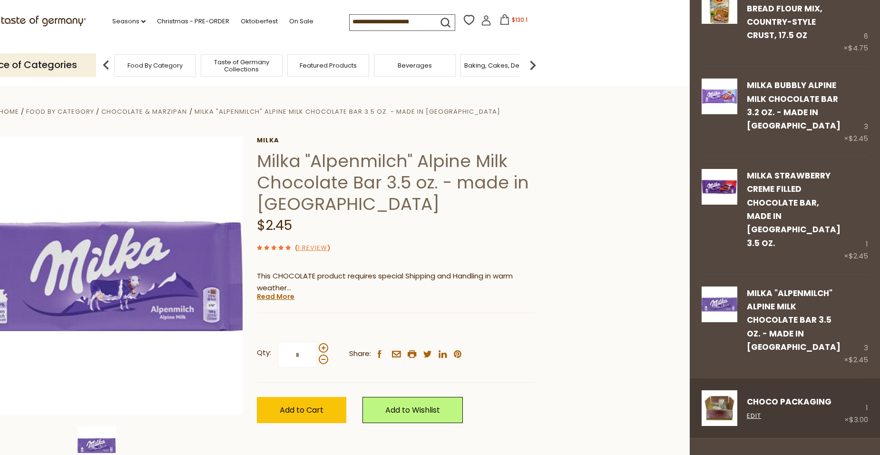
click at [769, 396] on link "CHOCO Packaging" at bounding box center [789, 401] width 85 height 11
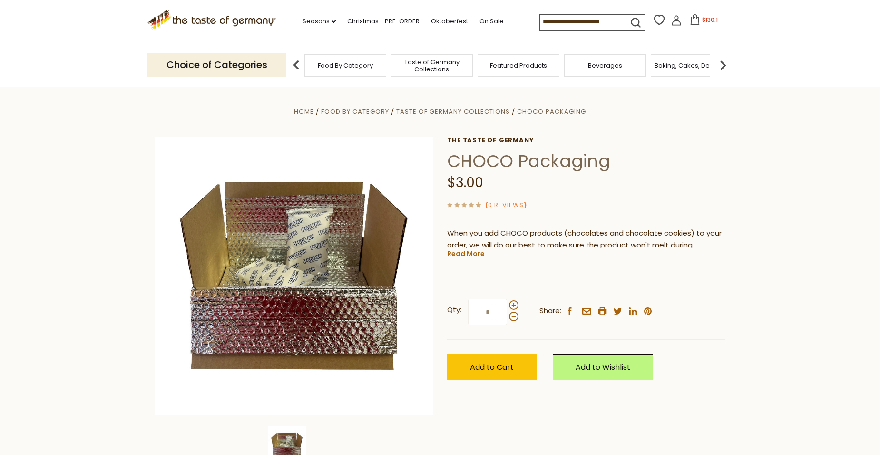
click at [691, 25] on icon at bounding box center [694, 19] width 9 height 10
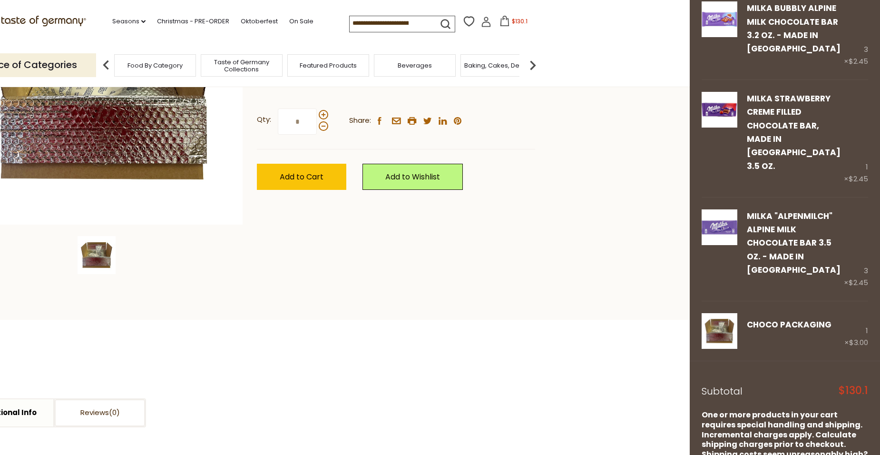
scroll to position [420, 0]
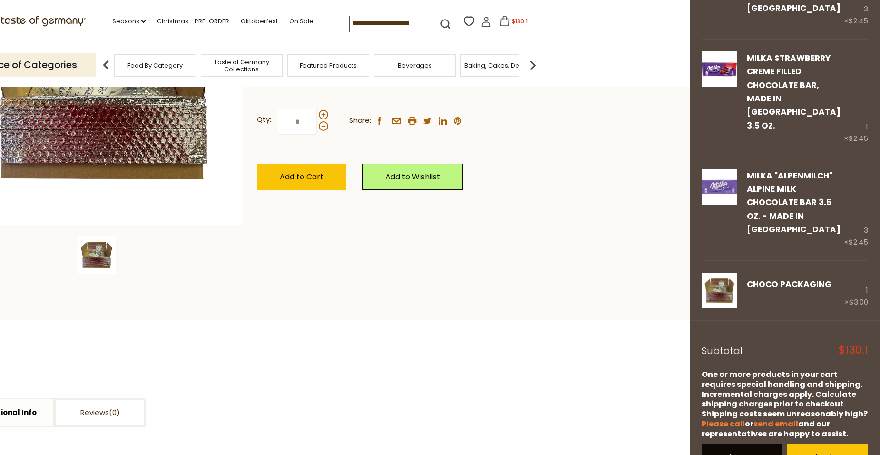
click at [755, 444] on link "View cart" at bounding box center [741, 457] width 81 height 26
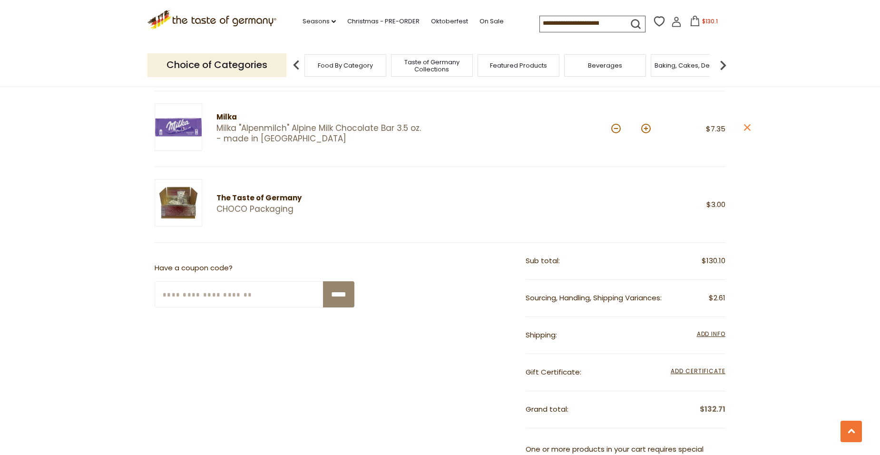
scroll to position [618, 0]
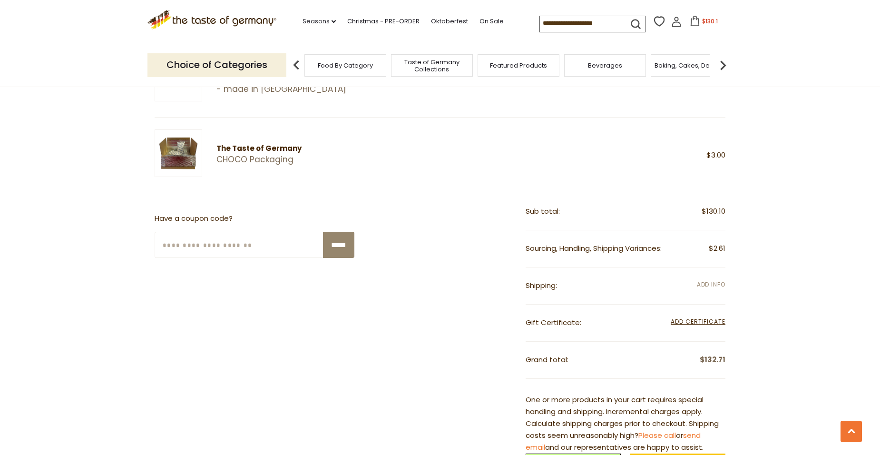
click at [702, 286] on span "Add Info" at bounding box center [711, 284] width 29 height 8
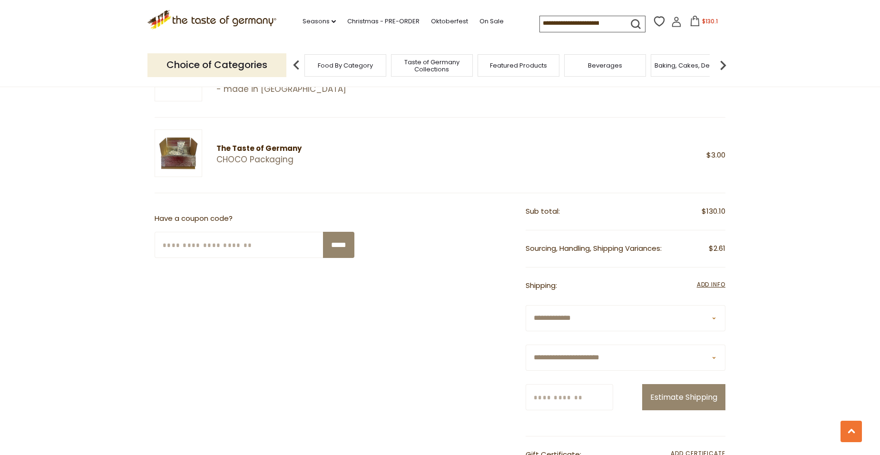
click at [579, 402] on input "Zip/Postcode" at bounding box center [569, 397] width 88 height 26
type input "*****"
click at [717, 400] on button "Estimate Shipping" at bounding box center [683, 397] width 83 height 26
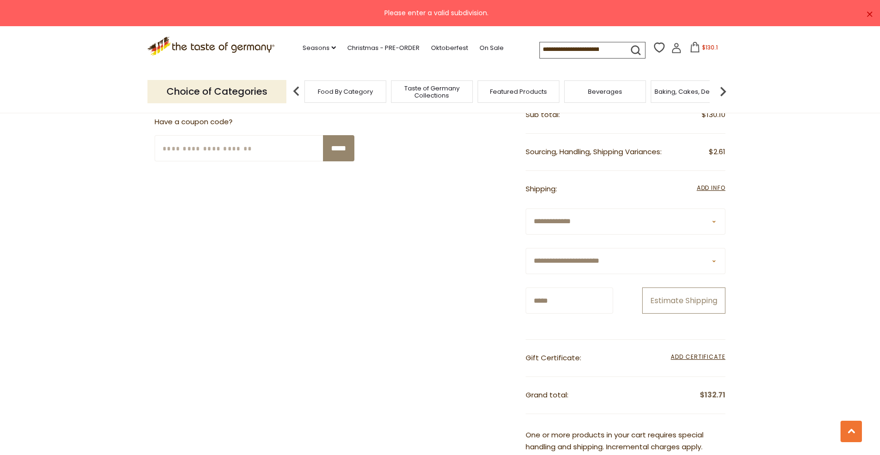
scroll to position [713, 0]
click at [697, 303] on button "Estimate Shipping" at bounding box center [683, 302] width 83 height 26
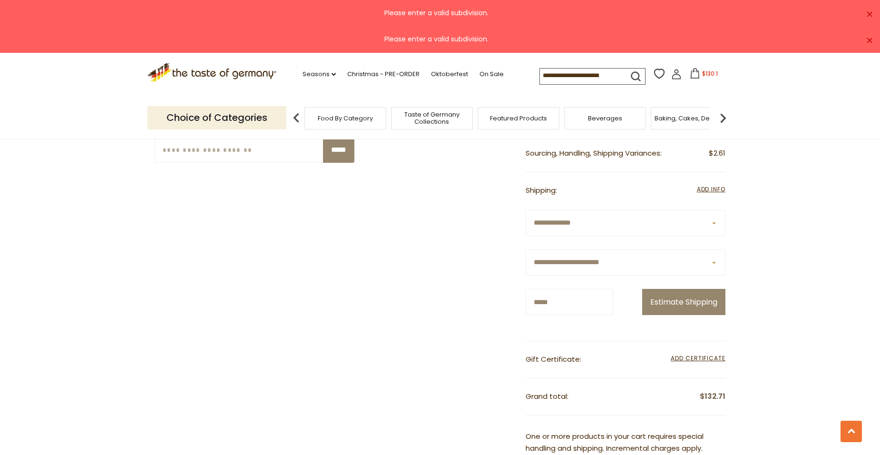
click at [632, 263] on select "**********" at bounding box center [625, 262] width 200 height 26
select select "**"
click at [525, 249] on select "**********" at bounding box center [625, 262] width 200 height 26
click at [682, 301] on button "Estimate Shipping" at bounding box center [683, 302] width 83 height 26
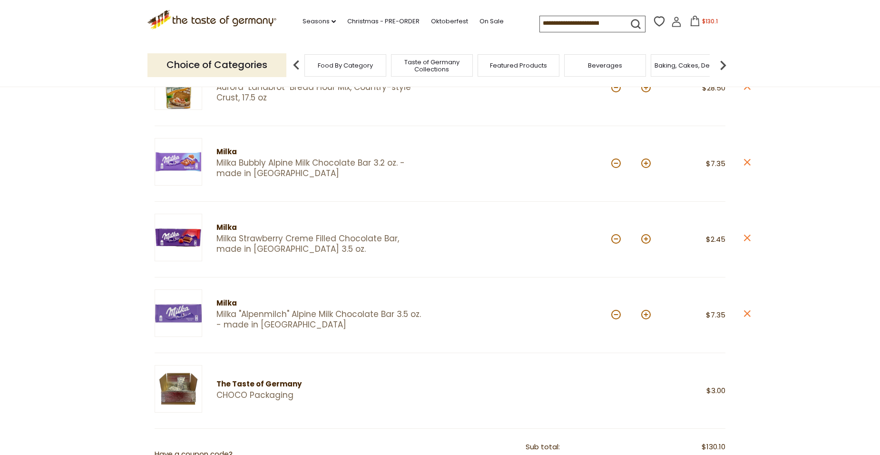
scroll to position [380, 0]
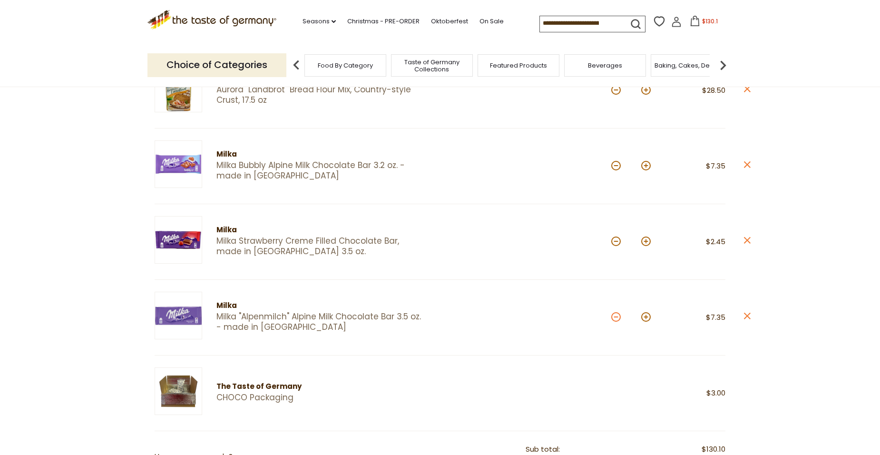
click at [614, 320] on button at bounding box center [616, 317] width 10 height 10
type input "*"
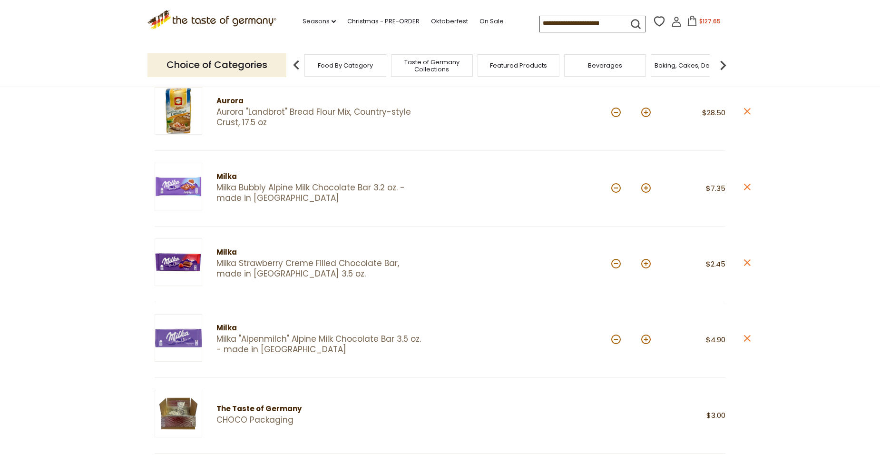
scroll to position [333, 0]
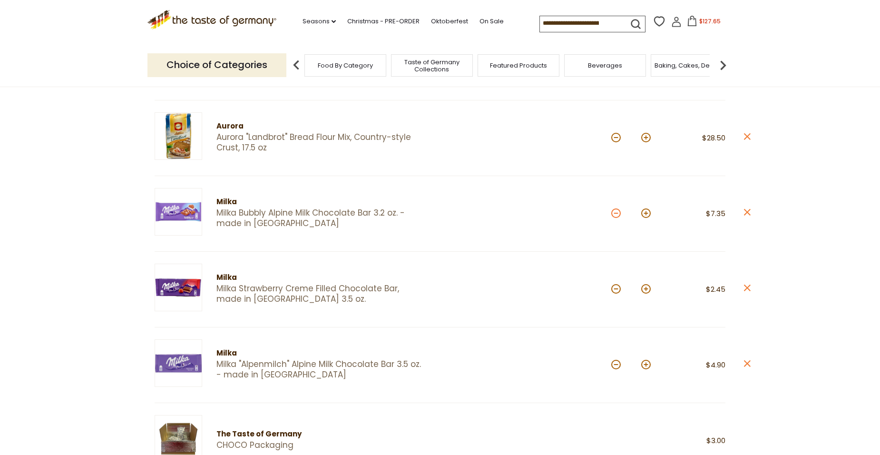
click at [614, 213] on button at bounding box center [616, 213] width 10 height 10
type input "*"
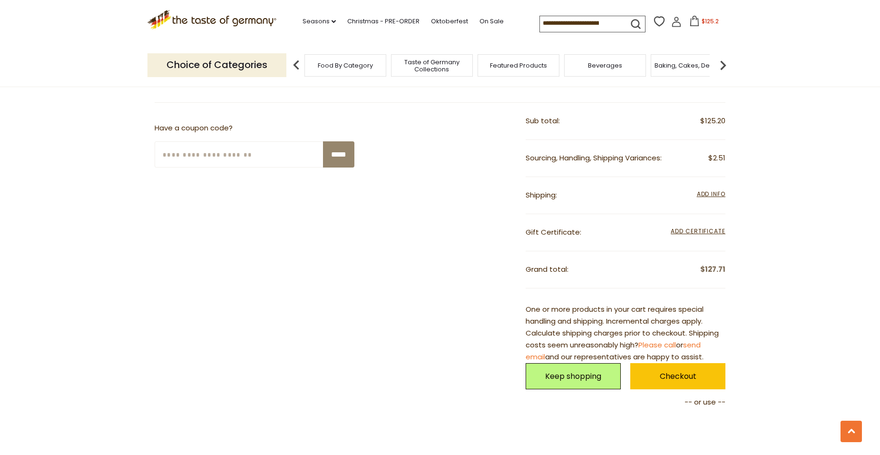
scroll to position [713, 0]
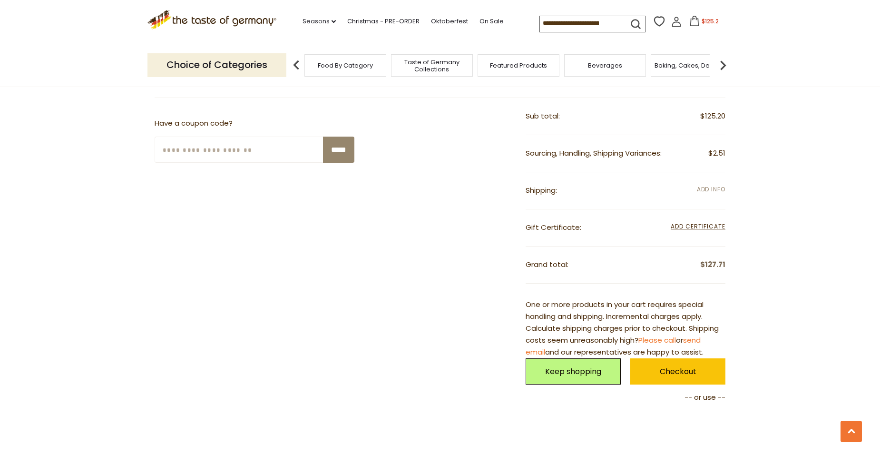
click at [709, 189] on span "Add Info" at bounding box center [711, 189] width 29 height 8
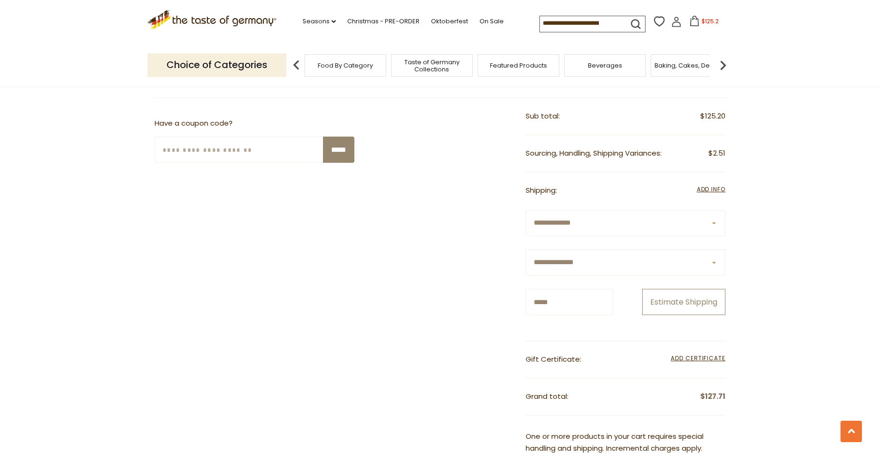
click at [665, 303] on button "Estimate Shipping" at bounding box center [683, 302] width 83 height 26
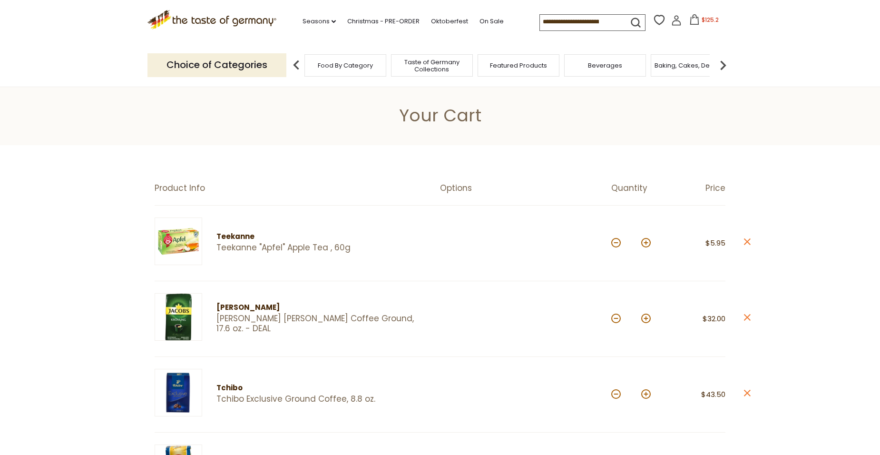
scroll to position [0, 0]
click at [614, 244] on button at bounding box center [616, 244] width 10 height 10
type input "*"
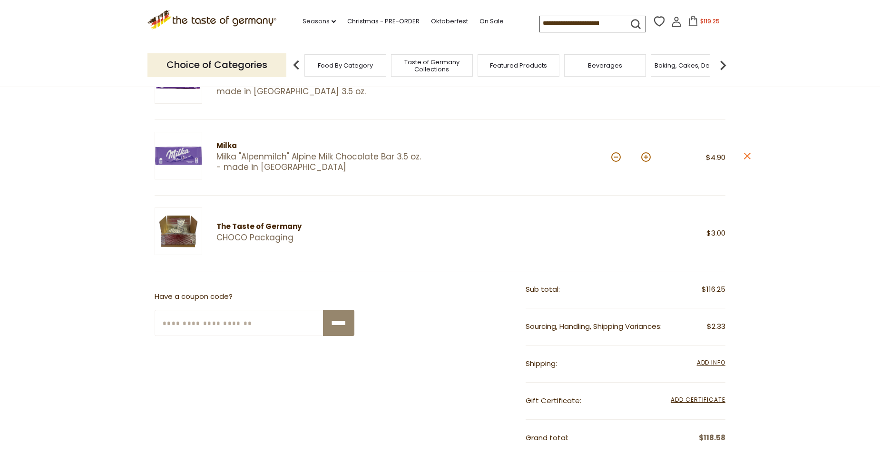
scroll to position [476, 0]
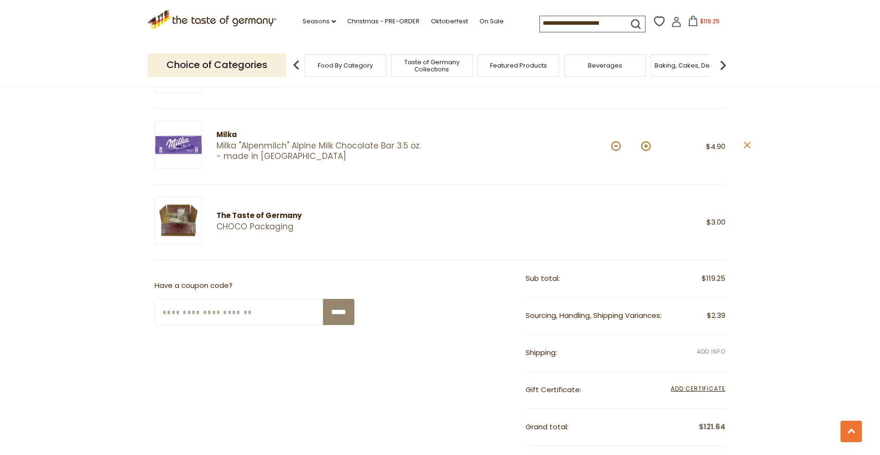
click at [712, 351] on span "Add Info" at bounding box center [711, 351] width 29 height 8
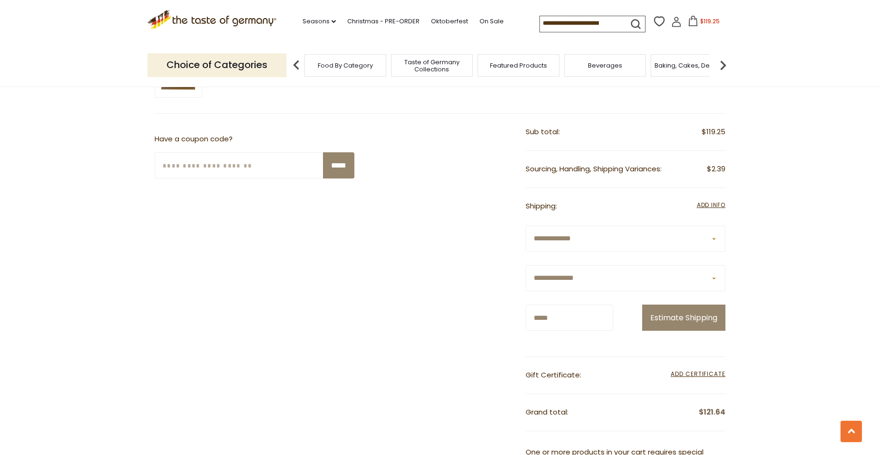
scroll to position [666, 0]
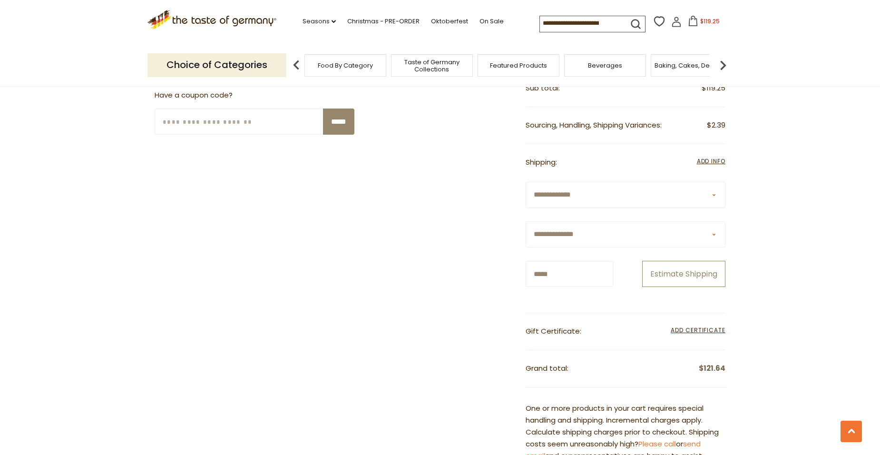
click at [672, 276] on button "Estimate Shipping" at bounding box center [683, 274] width 83 height 26
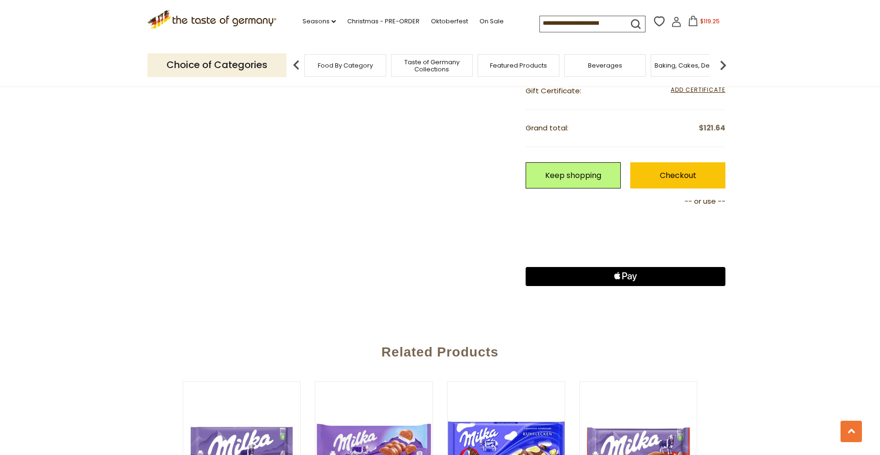
scroll to position [808, 0]
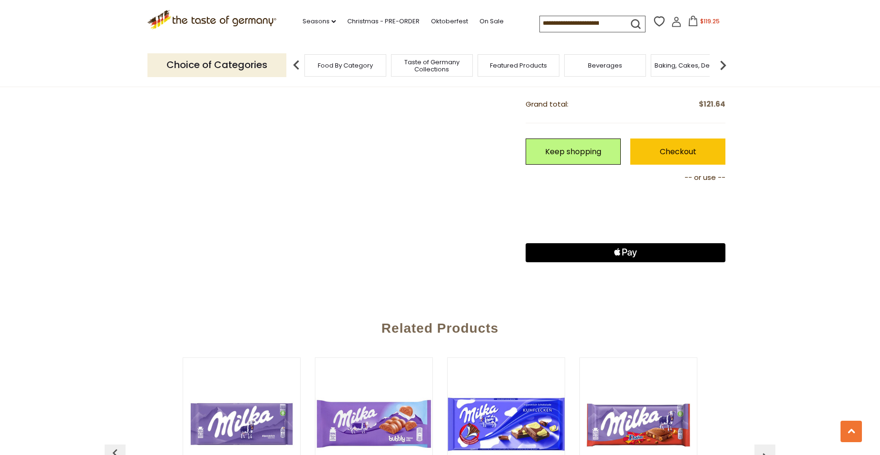
click at [632, 259] on icon "Apple Logo" at bounding box center [625, 252] width 100 height 19
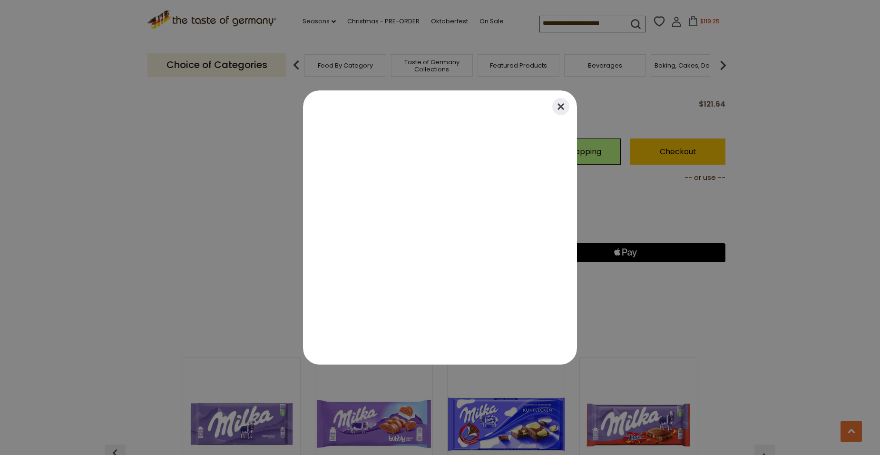
click at [562, 108] on button "Close" at bounding box center [560, 106] width 21 height 21
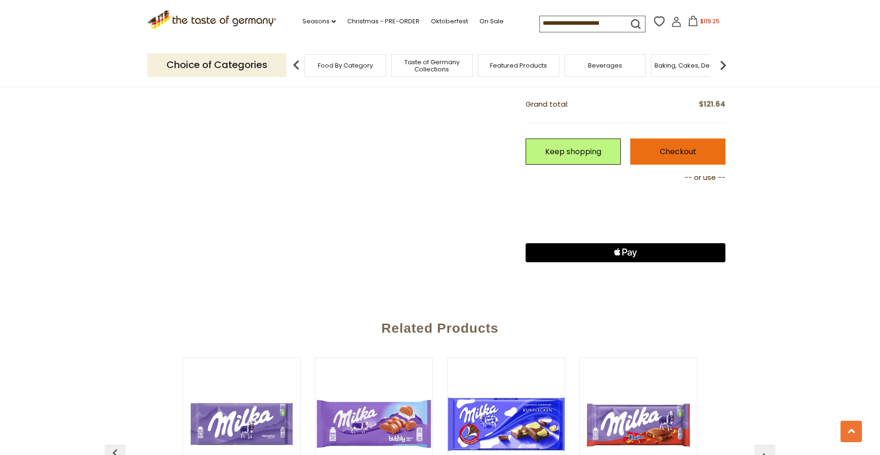
click at [681, 143] on link "Checkout" at bounding box center [677, 151] width 95 height 26
